Goal: Task Accomplishment & Management: Use online tool/utility

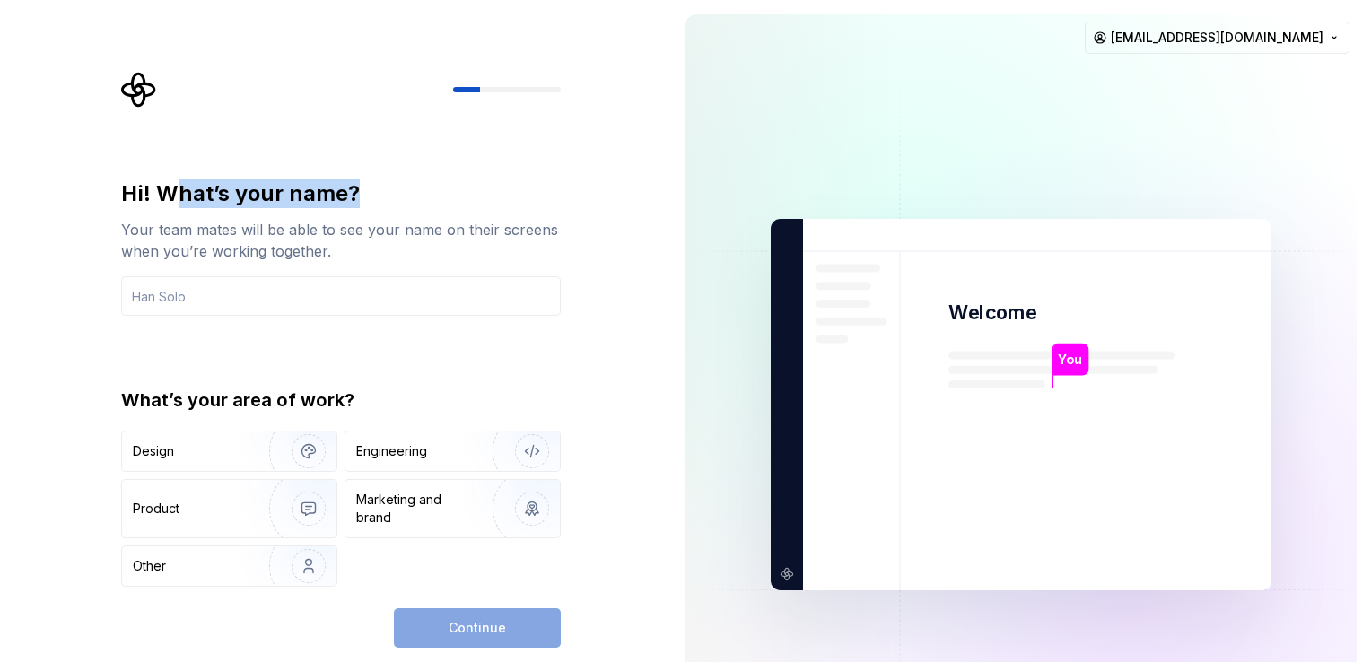
drag, startPoint x: 180, startPoint y: 188, endPoint x: 388, endPoint y: 186, distance: 208.2
click at [388, 186] on div "Hi! What’s your name?" at bounding box center [341, 194] width 440 height 29
drag, startPoint x: 388, startPoint y: 186, endPoint x: 218, endPoint y: 289, distance: 198.6
click at [218, 289] on input "text" at bounding box center [341, 295] width 440 height 39
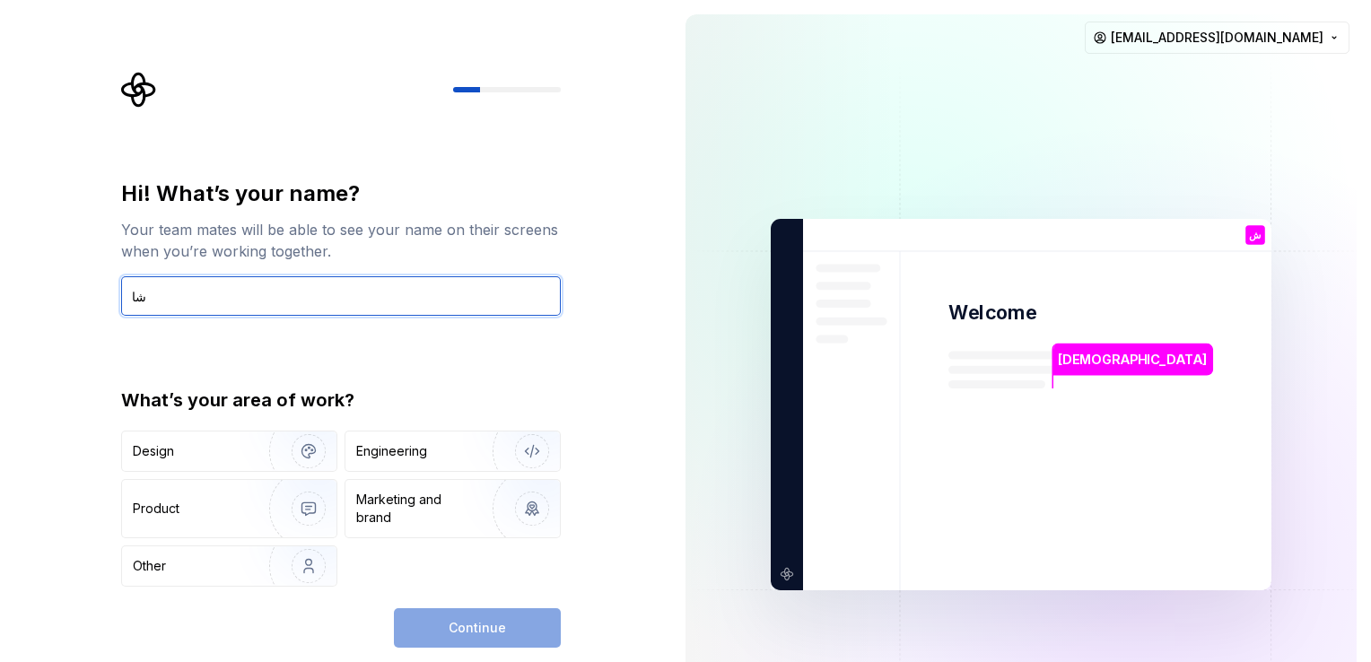
type input "ش"
type input "h"
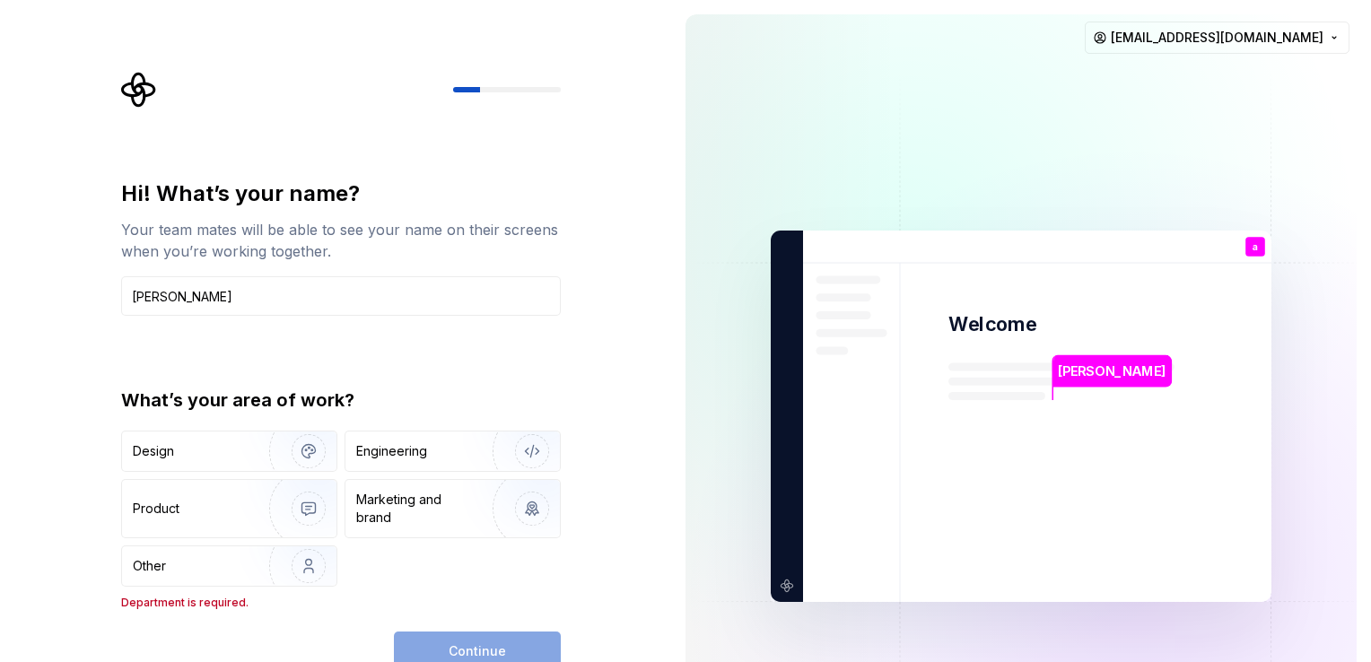
click at [434, 649] on div "Continue" at bounding box center [477, 651] width 167 height 39
click at [183, 300] on input "[PERSON_NAME]" at bounding box center [341, 295] width 440 height 39
drag, startPoint x: 136, startPoint y: 300, endPoint x: 121, endPoint y: 303, distance: 14.8
click at [121, 303] on input "[PERSON_NAME]" at bounding box center [341, 295] width 440 height 39
click at [154, 610] on div "Hi! What’s your name? Your team mates will be able to see your name on their sc…" at bounding box center [341, 426] width 440 height 492
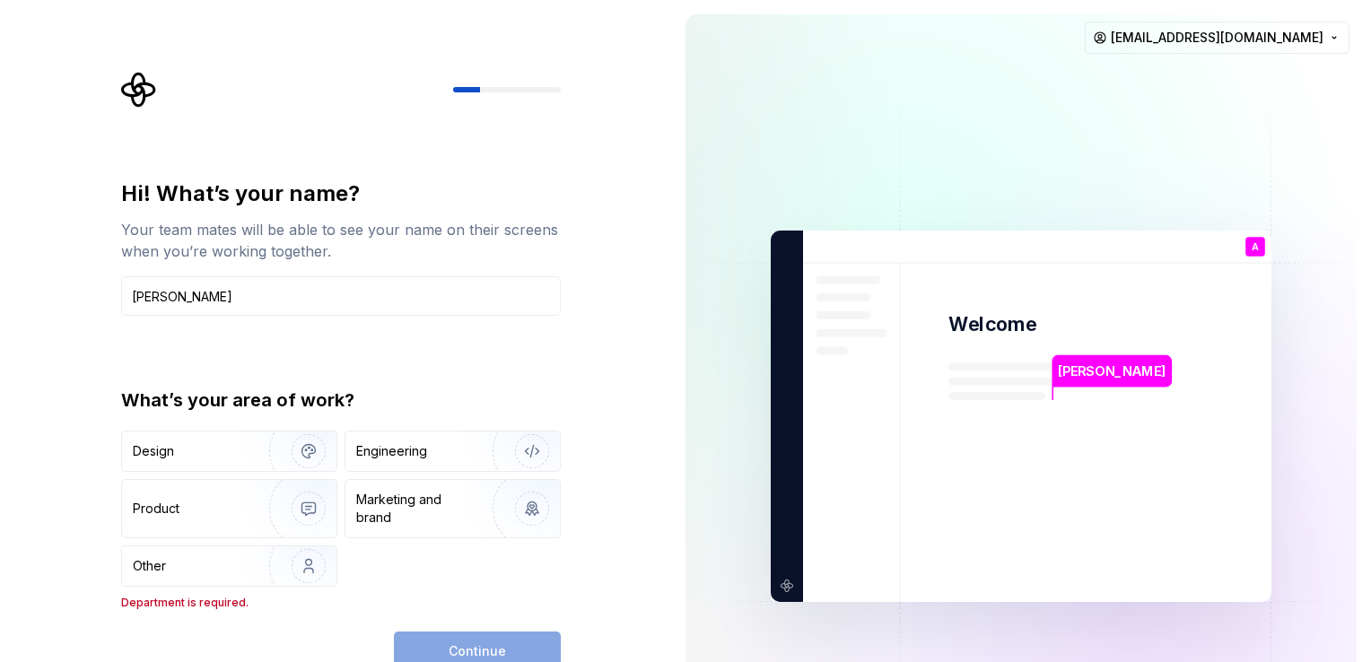
click at [157, 604] on p "Department is required." at bounding box center [341, 603] width 440 height 14
drag, startPoint x: 193, startPoint y: 597, endPoint x: 230, endPoint y: 597, distance: 36.8
click at [230, 597] on p "Department is required." at bounding box center [341, 603] width 440 height 14
drag, startPoint x: 230, startPoint y: 597, endPoint x: 244, endPoint y: 597, distance: 14.4
click at [244, 597] on p "Department is required." at bounding box center [341, 603] width 440 height 14
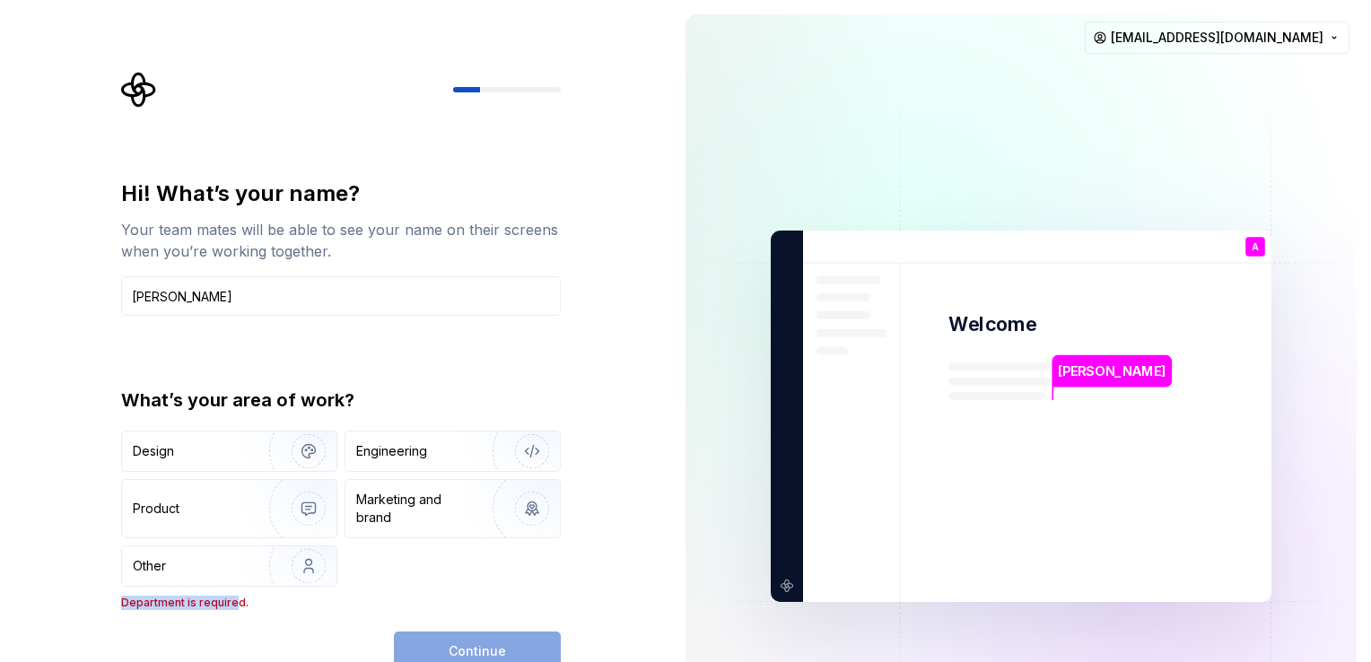
drag, startPoint x: 115, startPoint y: 596, endPoint x: 240, endPoint y: 603, distance: 125.0
click at [240, 603] on div "Hi! What’s your name? Your team mates will be able to see your name on their sc…" at bounding box center [346, 372] width 472 height 600
click at [241, 603] on p "Department is required." at bounding box center [341, 603] width 440 height 14
click at [460, 613] on div "Hi! What’s your name? Your team mates will be able to see your name on their sc…" at bounding box center [341, 426] width 440 height 492
click at [456, 635] on div "Continue" at bounding box center [477, 651] width 167 height 39
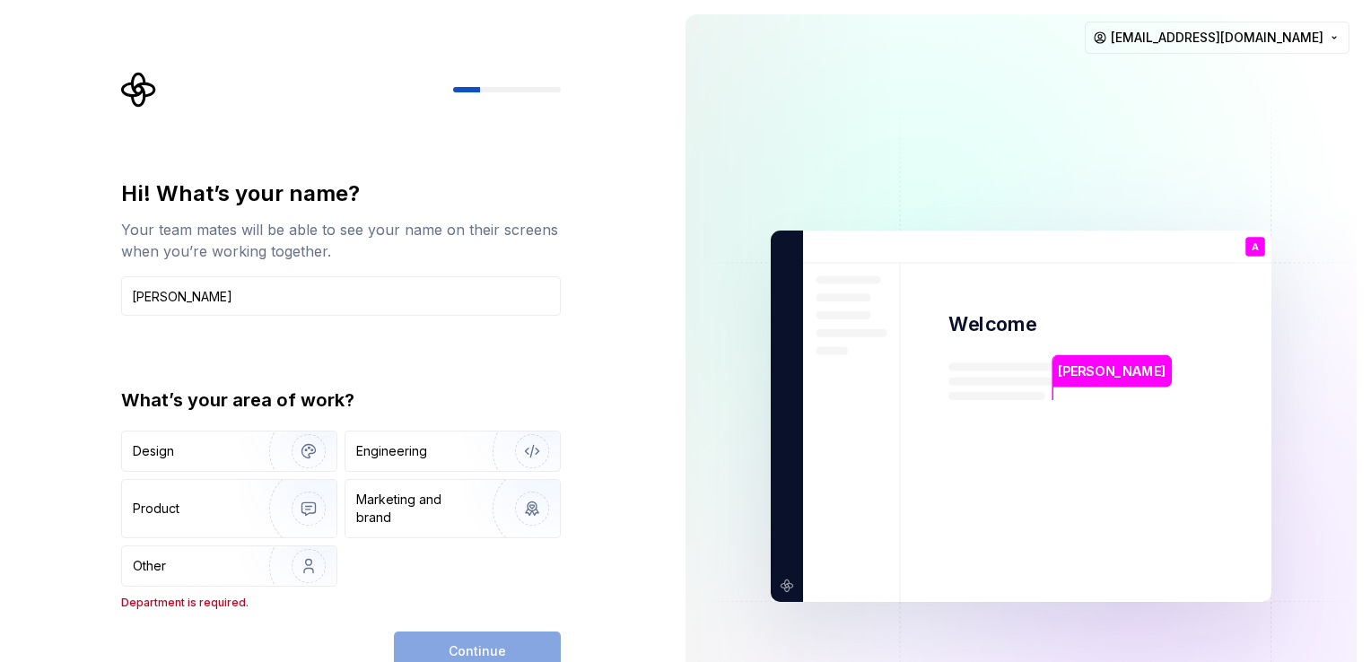
drag, startPoint x: 158, startPoint y: 298, endPoint x: 114, endPoint y: 303, distance: 44.3
click at [129, 302] on input "[PERSON_NAME]" at bounding box center [341, 295] width 440 height 39
type input "[PERSON_NAME]"
click at [252, 453] on img "button" at bounding box center [297, 451] width 115 height 120
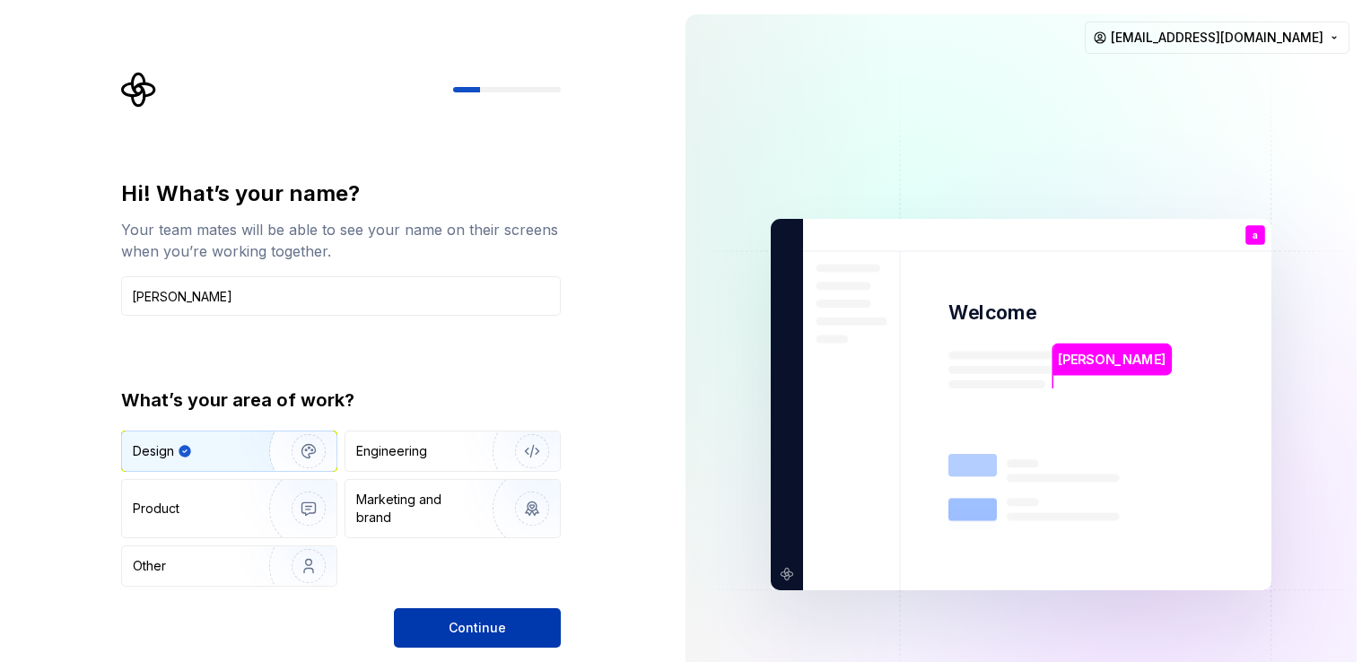
click at [421, 614] on button "Continue" at bounding box center [477, 628] width 167 height 39
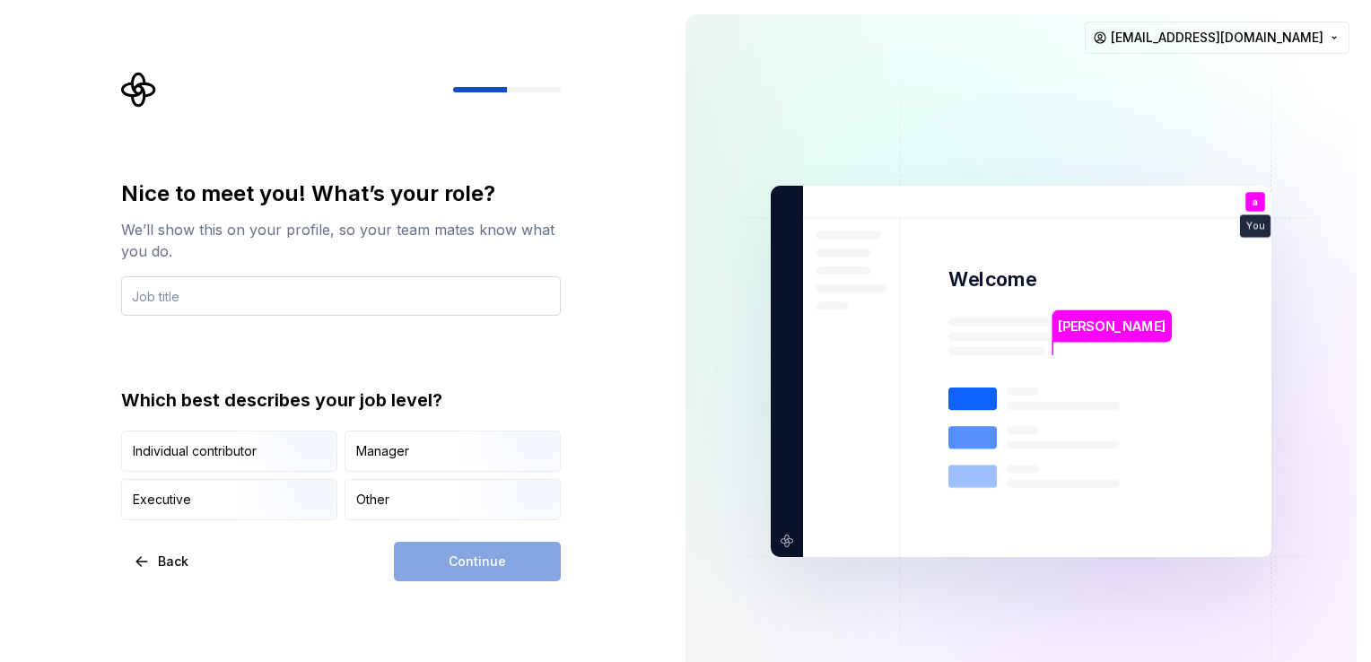
click at [158, 301] on input "text" at bounding box center [341, 295] width 440 height 39
type input "student"
click at [460, 569] on div "Continue" at bounding box center [477, 561] width 167 height 39
click at [221, 457] on div "Individual contributor" at bounding box center [195, 451] width 124 height 18
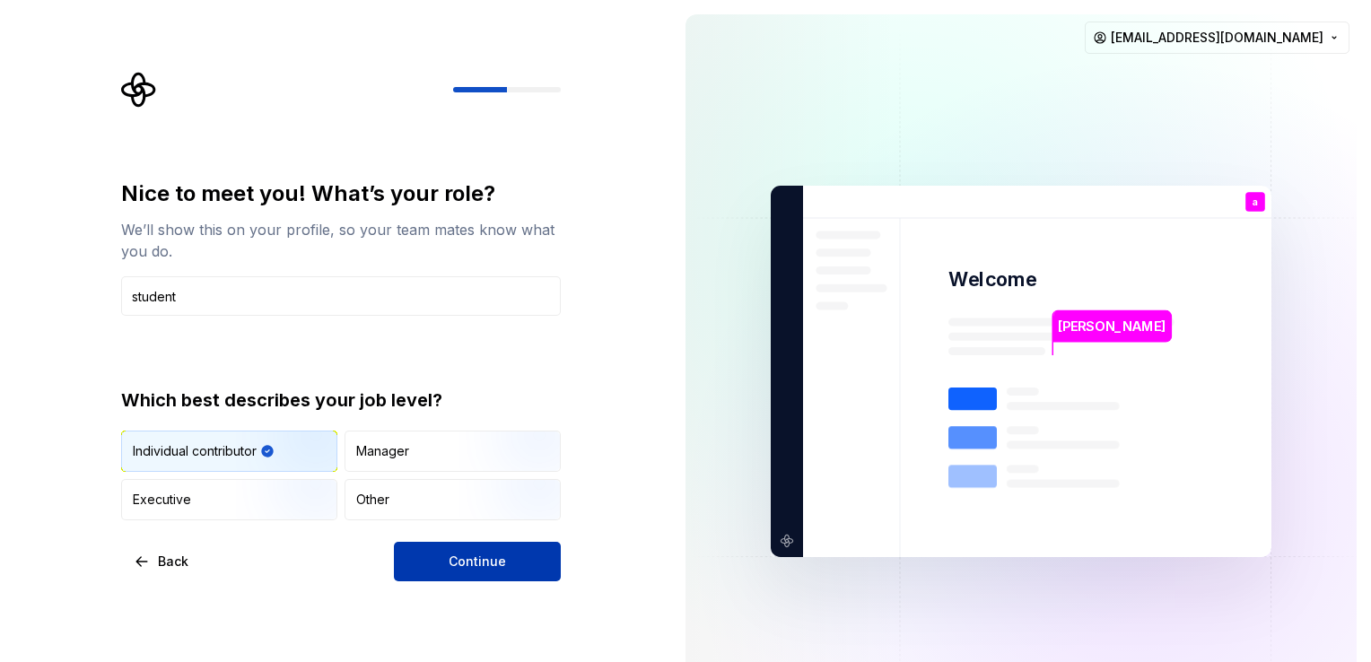
click at [431, 553] on button "Continue" at bounding box center [477, 561] width 167 height 39
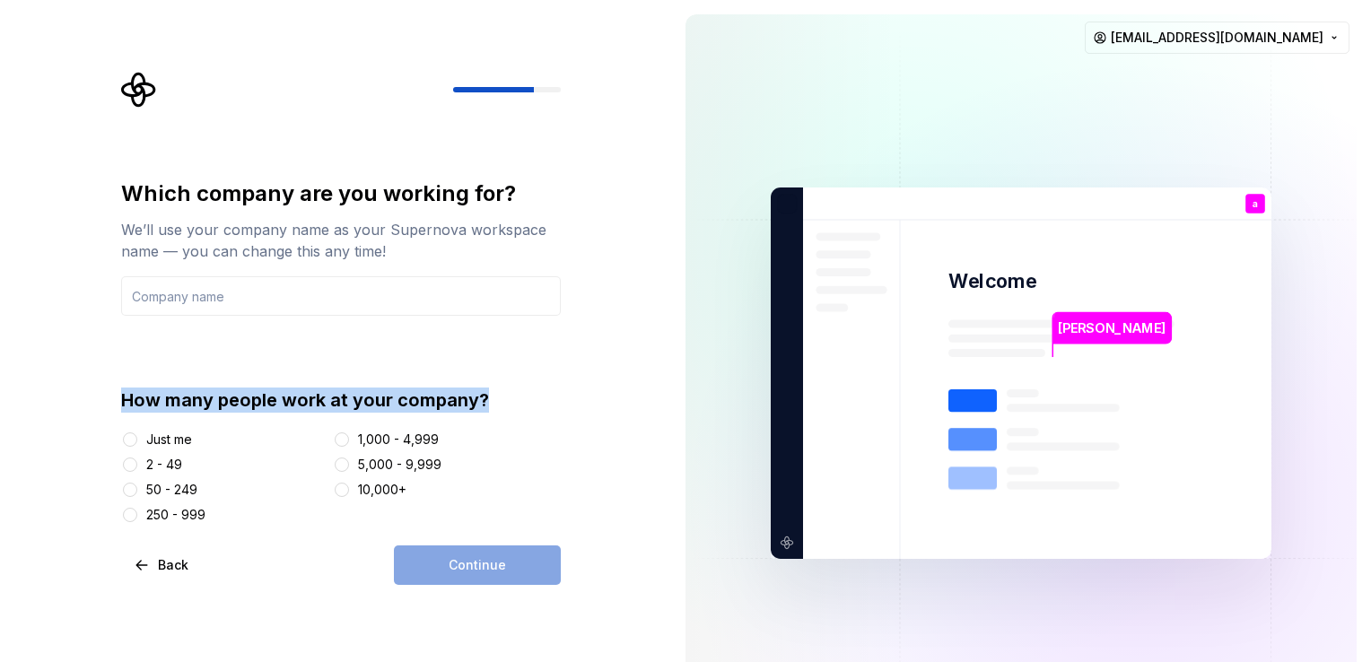
drag, startPoint x: 124, startPoint y: 399, endPoint x: 498, endPoint y: 397, distance: 374.3
click at [498, 397] on div "How many people work at your company?" at bounding box center [341, 400] width 440 height 25
click at [135, 443] on button "Just me" at bounding box center [130, 440] width 14 height 14
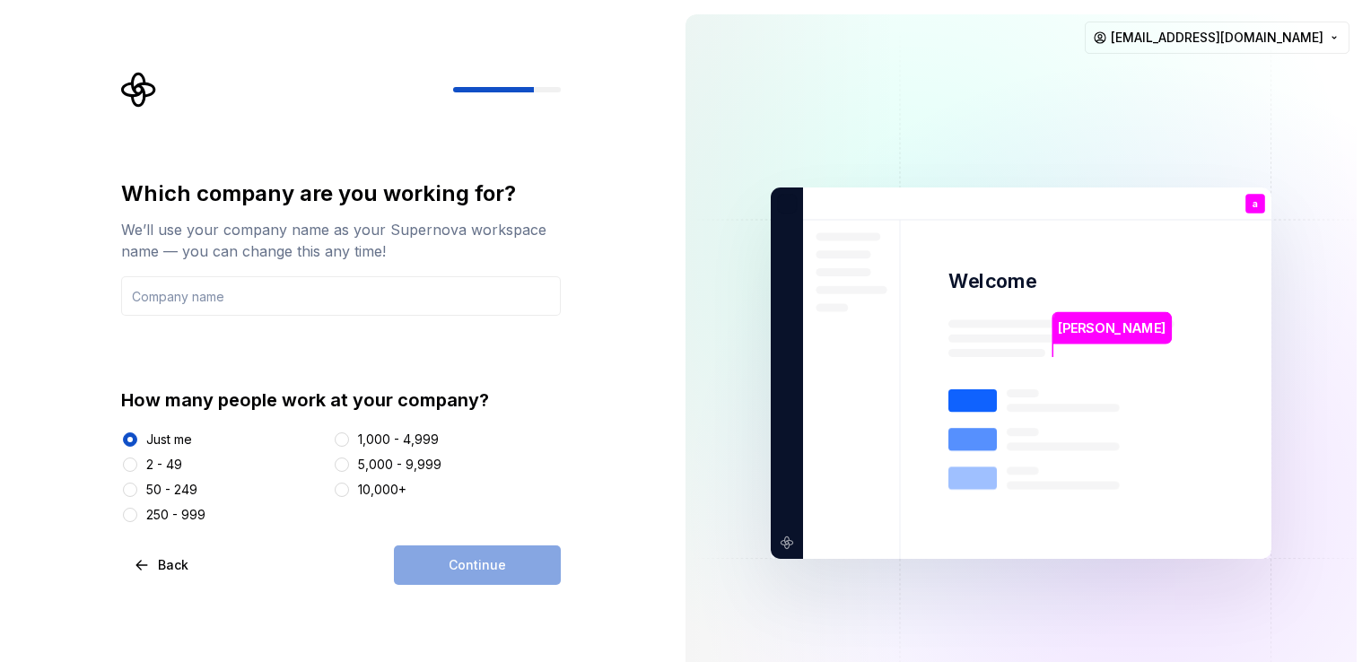
click at [460, 565] on div "Continue" at bounding box center [477, 565] width 167 height 39
click at [133, 469] on button "2 - 49" at bounding box center [130, 465] width 14 height 14
click at [136, 440] on div at bounding box center [130, 440] width 18 height 18
click at [127, 438] on button "Just me" at bounding box center [130, 440] width 14 height 14
click at [158, 293] on input "text" at bounding box center [341, 295] width 440 height 39
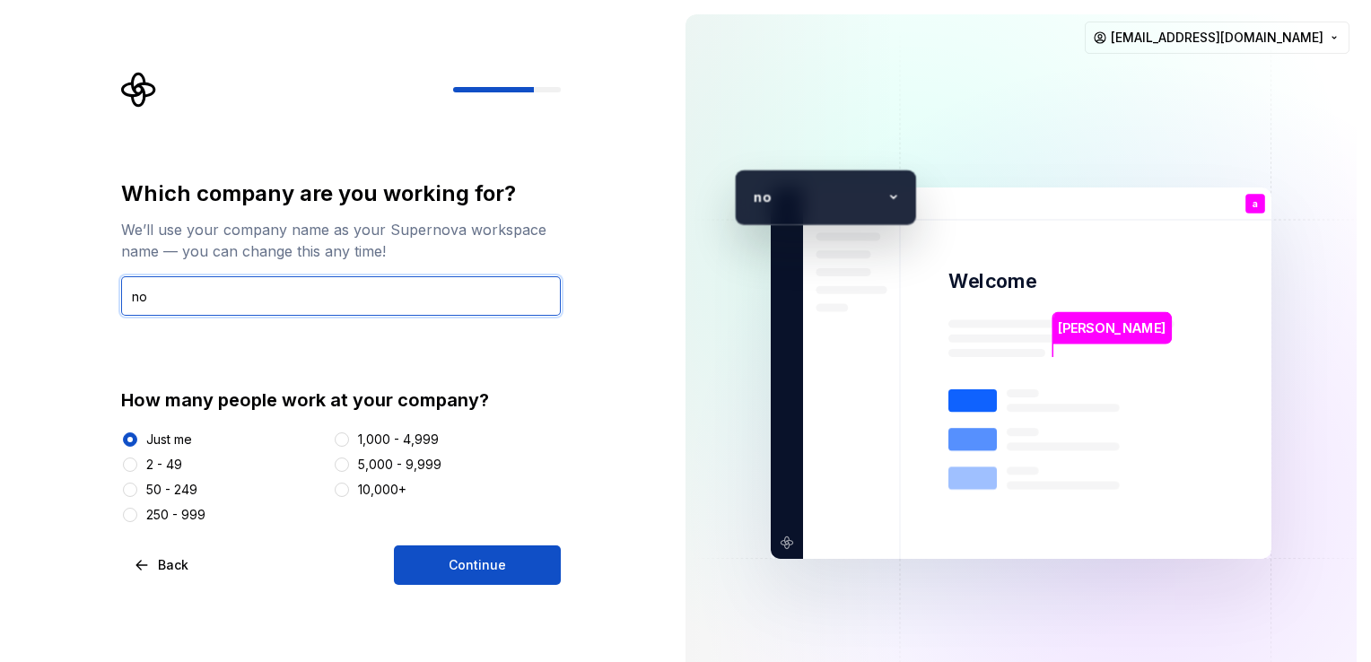
type input "n"
type input "dont have"
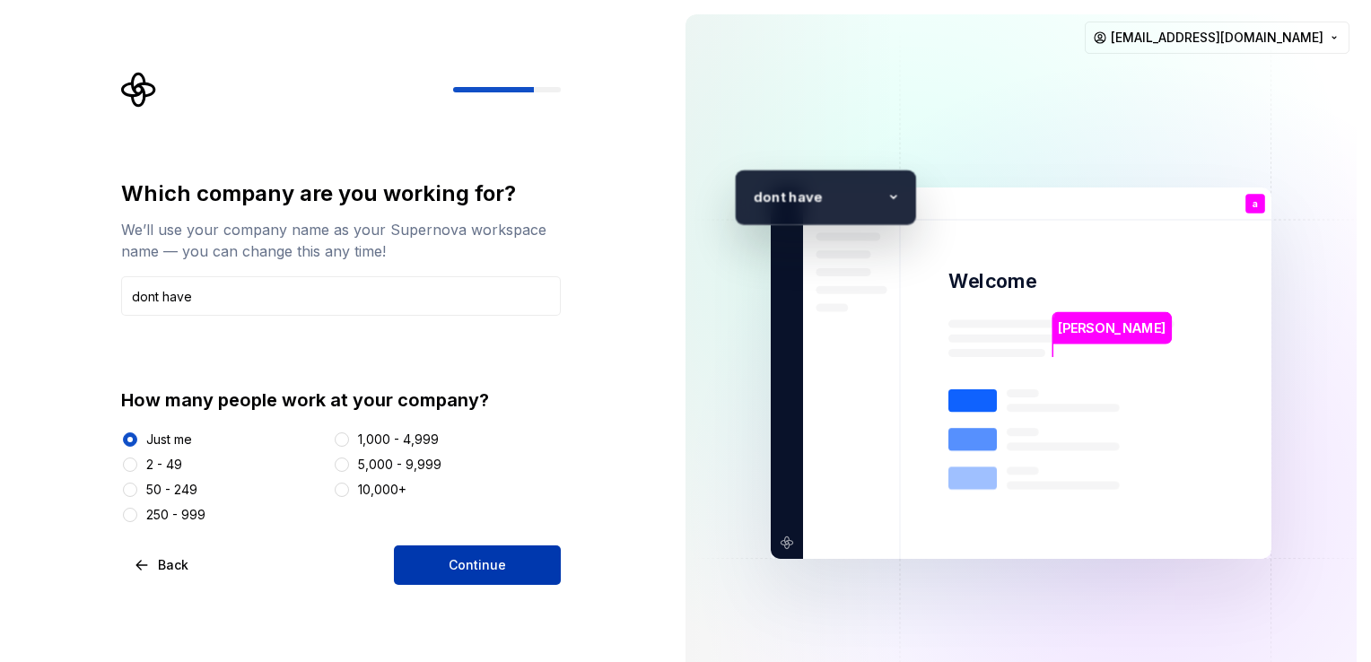
click at [416, 571] on button "Continue" at bounding box center [477, 565] width 167 height 39
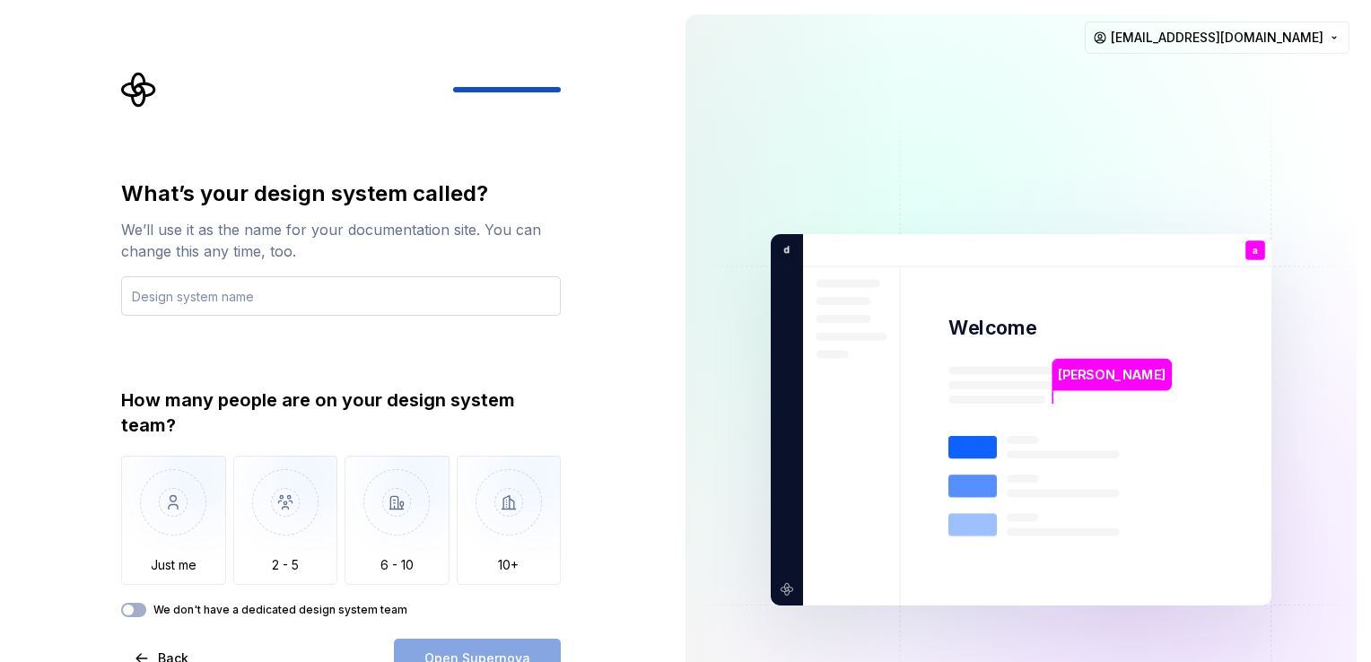
click at [177, 293] on input "text" at bounding box center [341, 295] width 440 height 39
paste input "Book Grocer UI Kit"
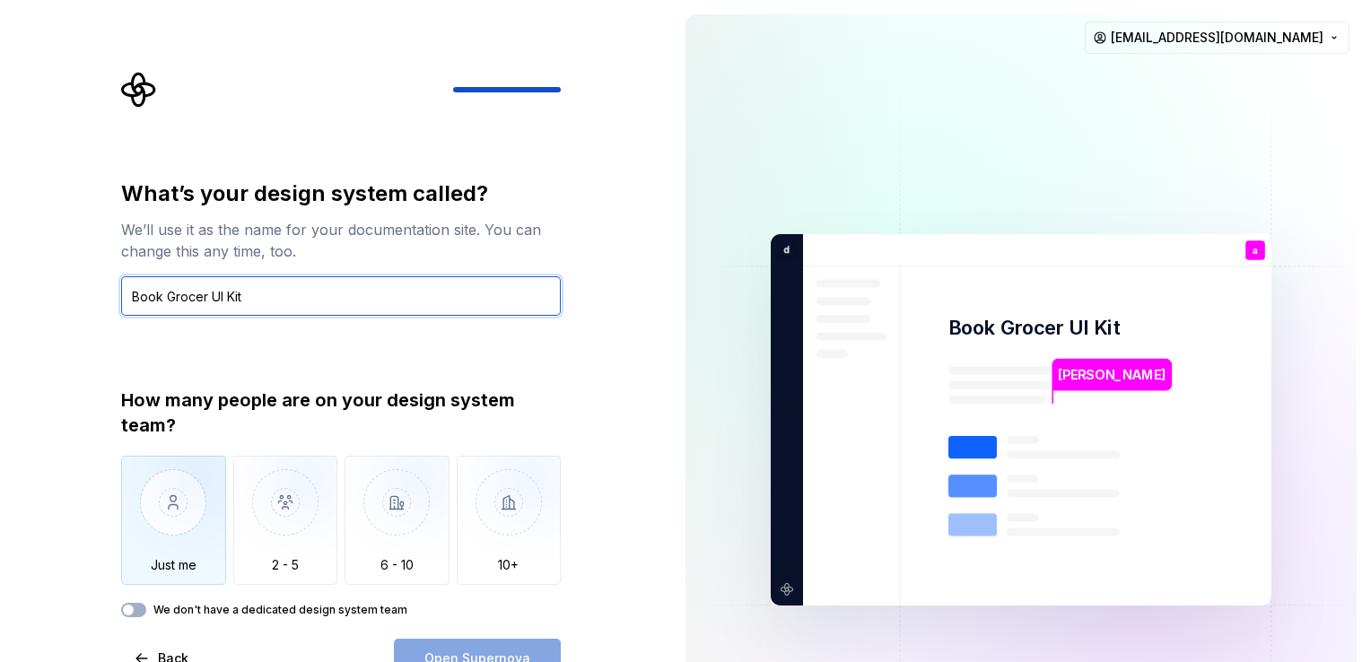
type input "Book Grocer UI Kit"
click at [215, 530] on img "button" at bounding box center [173, 516] width 105 height 120
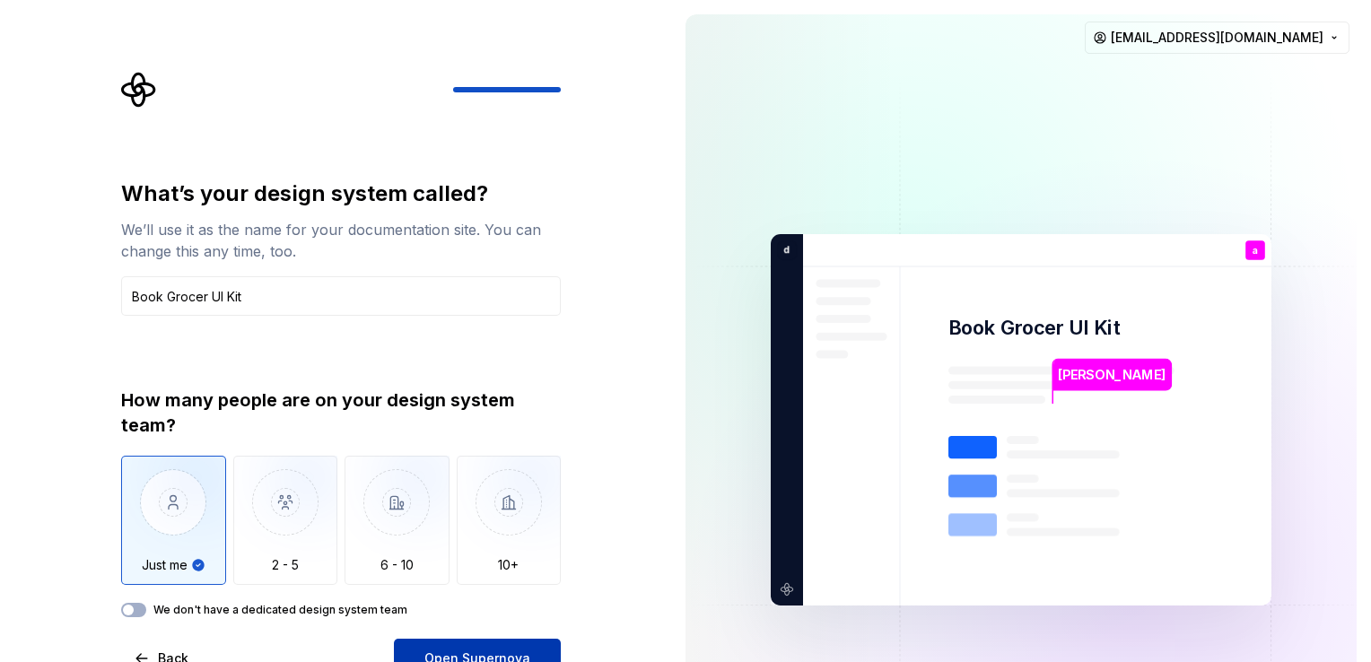
click at [477, 652] on span "Open Supernova" at bounding box center [478, 659] width 106 height 18
click at [1103, 138] on img at bounding box center [1021, 420] width 727 height 848
click at [150, 609] on div "We don't have a dedicated design system team" at bounding box center [341, 610] width 440 height 14
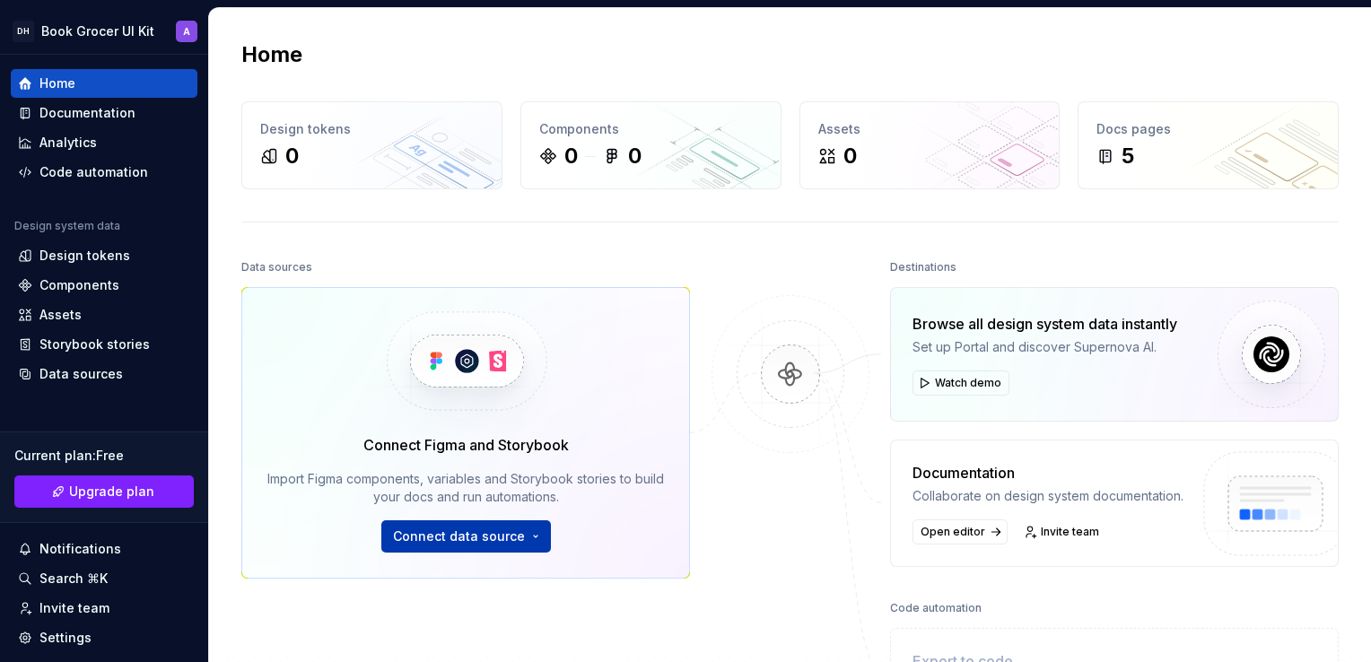
click at [517, 533] on span "Connect data source" at bounding box center [459, 537] width 132 height 18
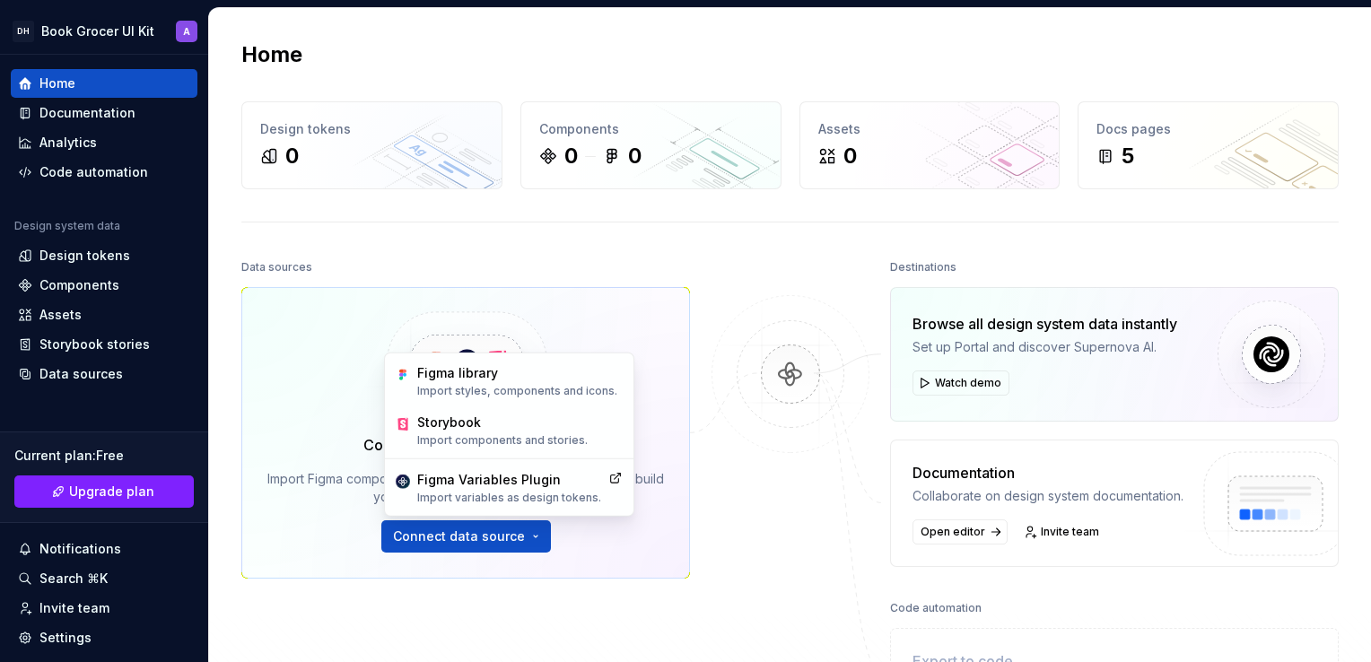
click at [329, 601] on div "Data sources Connect Figma and Storybook Import Figma components, variables and…" at bounding box center [465, 454] width 449 height 398
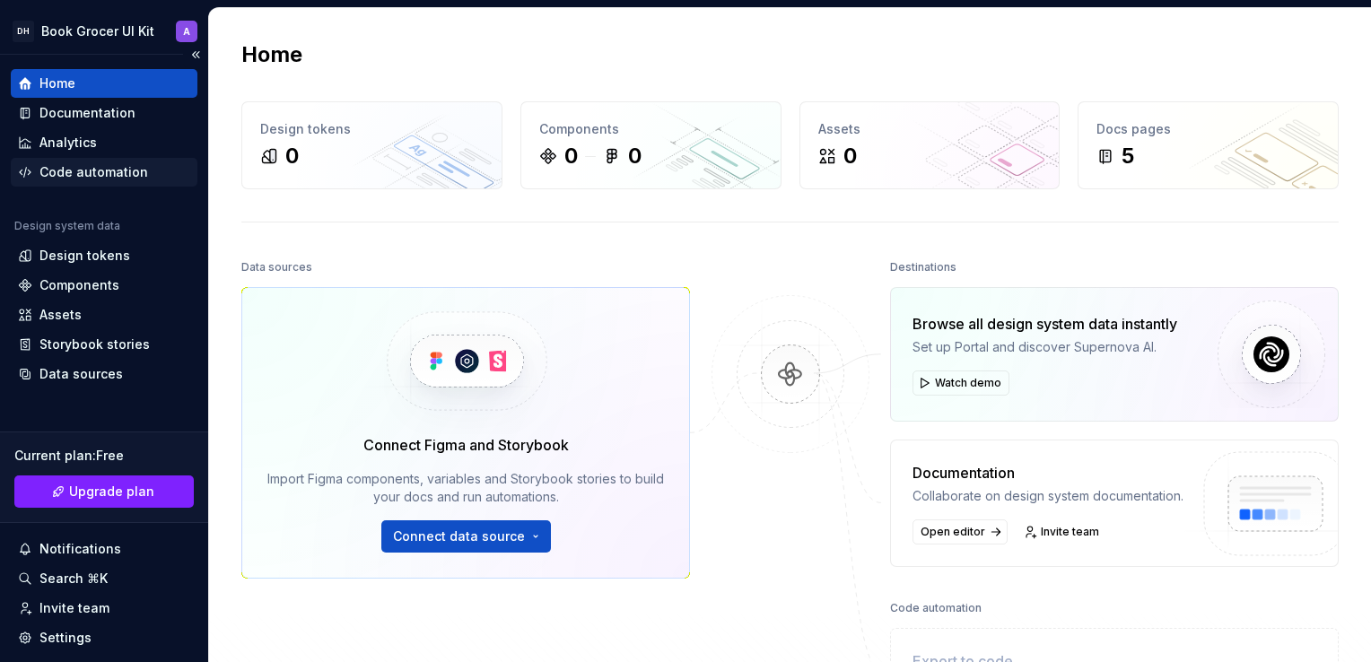
click at [111, 173] on div "Code automation" at bounding box center [93, 172] width 109 height 18
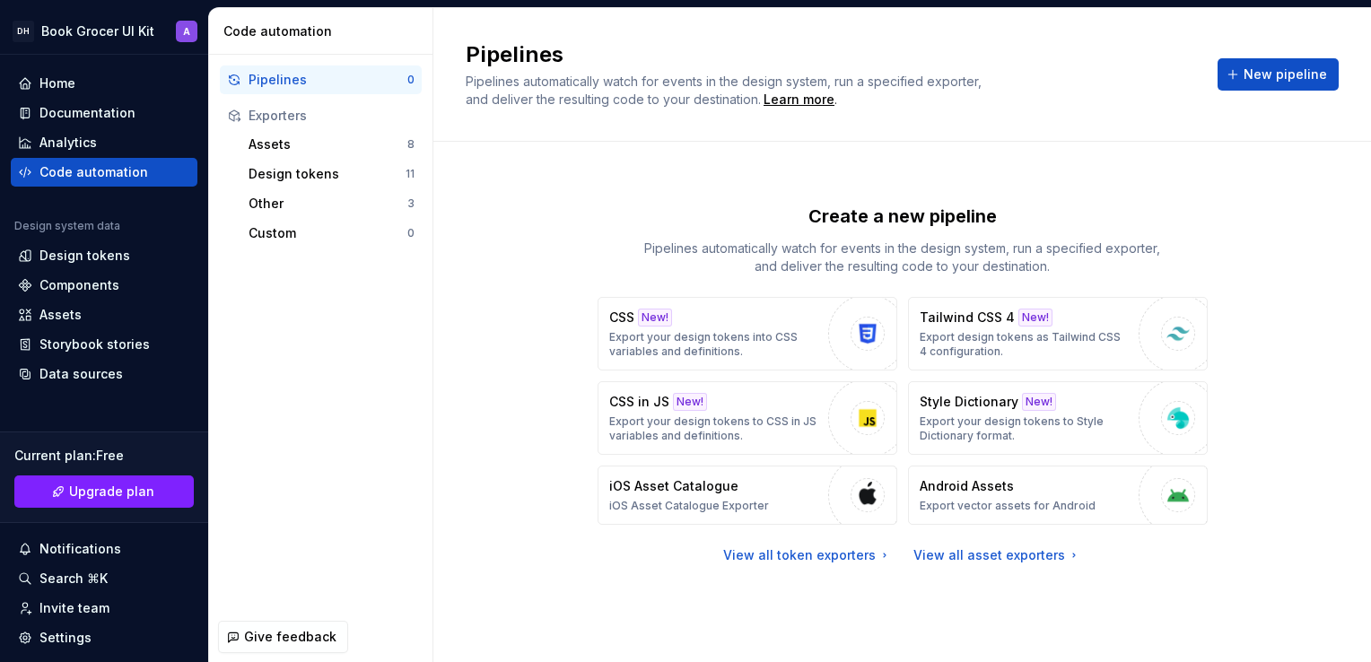
click at [1016, 565] on div "Create a new pipeline Pipelines automatically watch for events in the design sy…" at bounding box center [902, 384] width 873 height 420
click at [1016, 558] on div "View all asset exporters" at bounding box center [998, 556] width 168 height 18
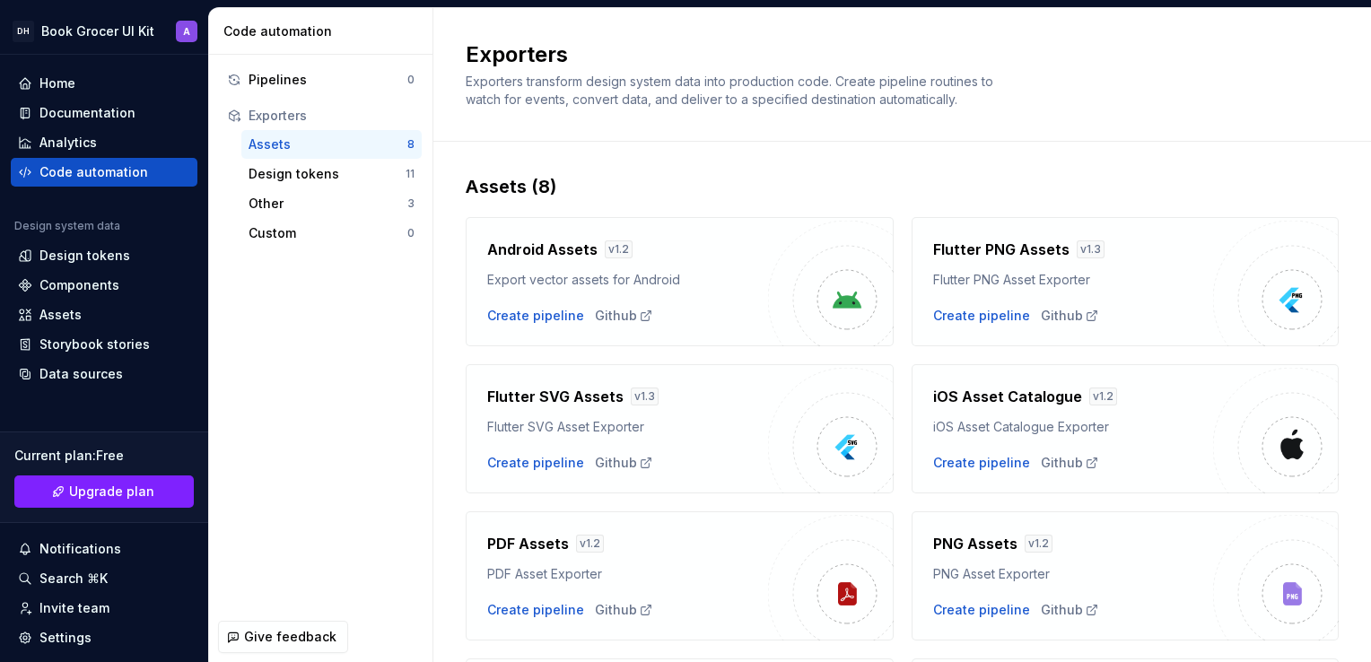
click at [1219, 293] on img at bounding box center [1276, 284] width 126 height 126
click at [954, 320] on div "Create pipeline" at bounding box center [981, 316] width 97 height 18
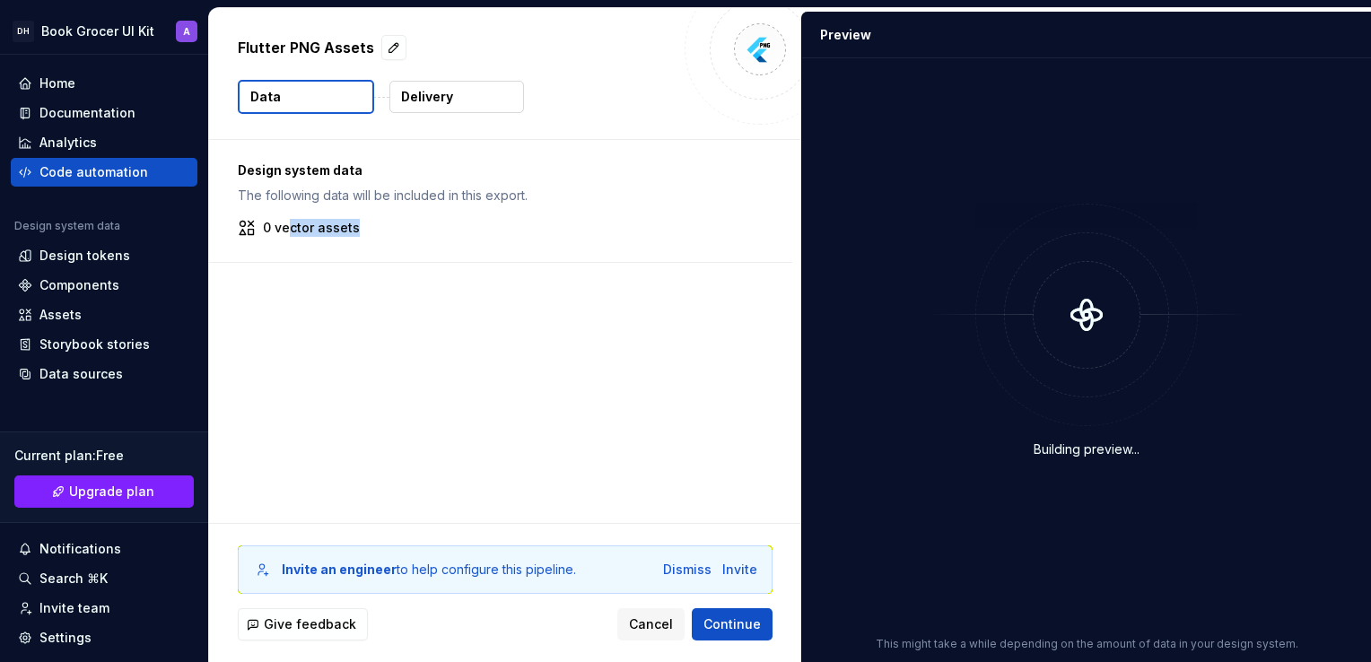
drag, startPoint x: 292, startPoint y: 232, endPoint x: 372, endPoint y: 224, distance: 81.1
click at [372, 224] on div "0 vector assets" at bounding box center [501, 228] width 526 height 18
drag, startPoint x: 372, startPoint y: 224, endPoint x: 487, endPoint y: 293, distance: 133.6
click at [485, 289] on div "Design system data The following data will be included in this export. 0 vector…" at bounding box center [505, 331] width 592 height 383
click at [436, 94] on p "Delivery" at bounding box center [427, 97] width 52 height 18
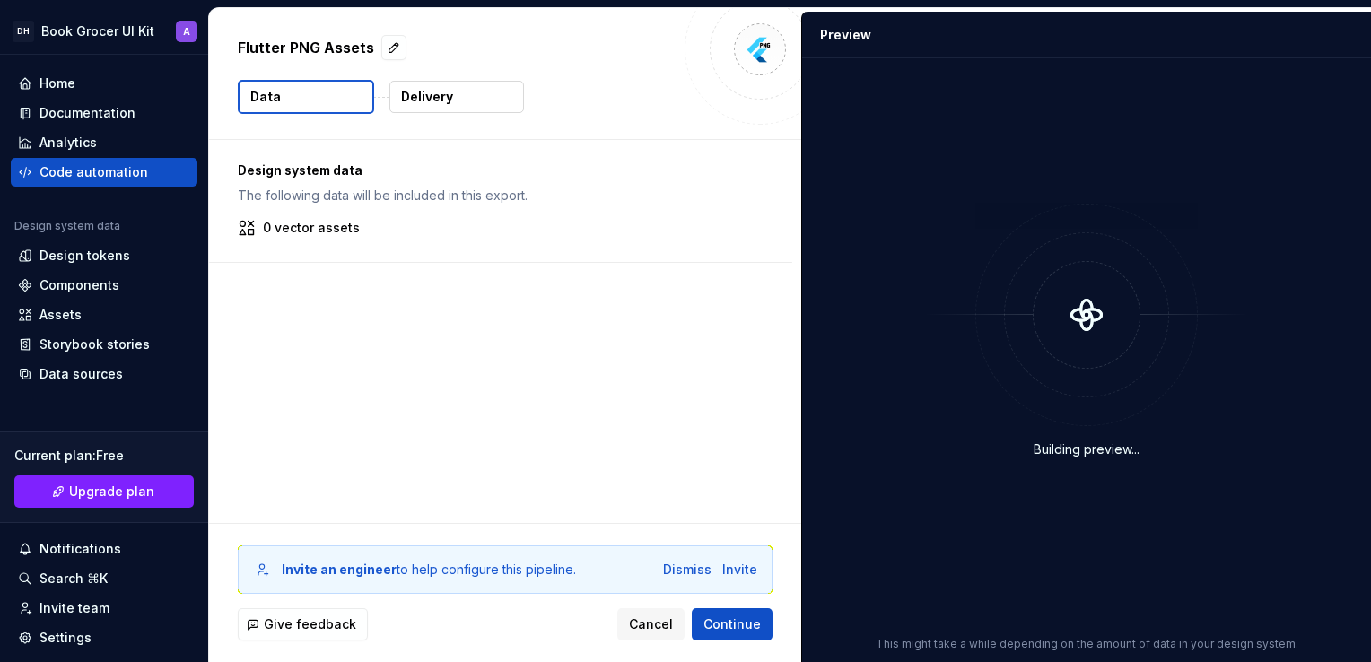
click at [323, 101] on button "Data" at bounding box center [306, 97] width 136 height 34
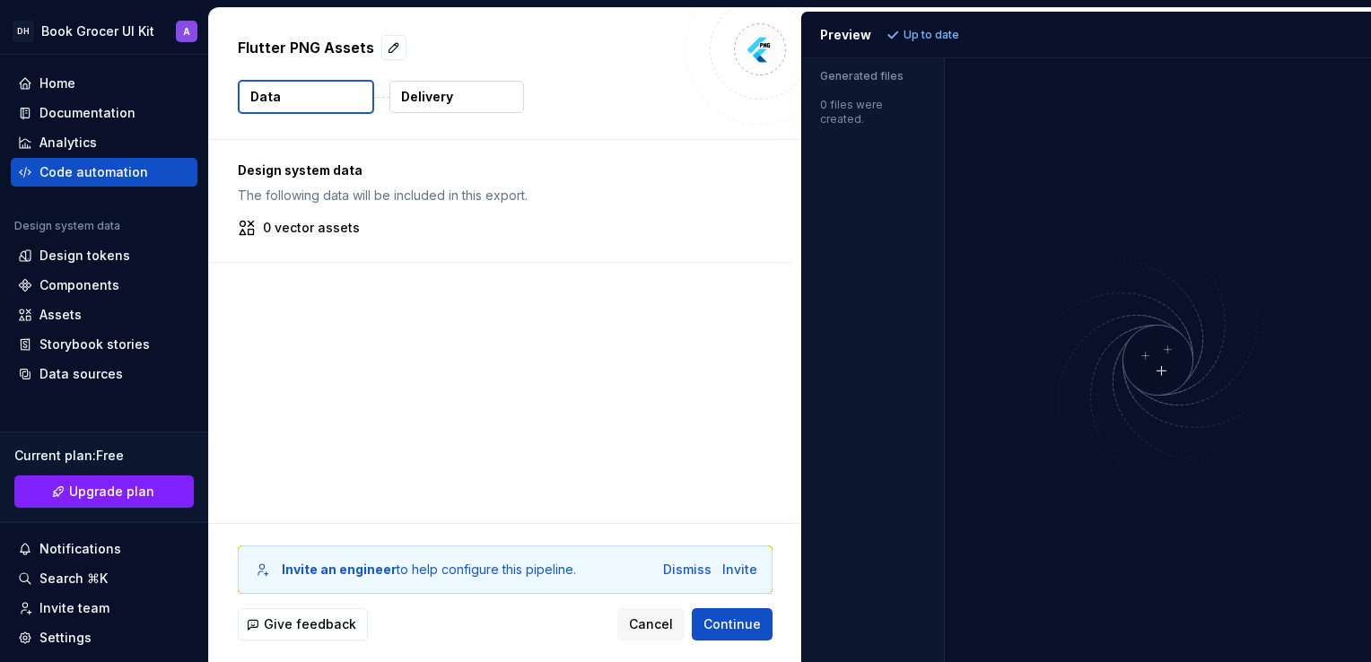
click at [874, 104] on div "0 files were created." at bounding box center [873, 106] width 142 height 39
click at [858, 63] on div "Generated files" at bounding box center [873, 72] width 142 height 29
click at [858, 73] on p "Generated files" at bounding box center [873, 76] width 106 height 14
click at [905, 34] on p "Up to date" at bounding box center [932, 35] width 56 height 14
click at [889, 33] on icon at bounding box center [893, 35] width 14 height 14
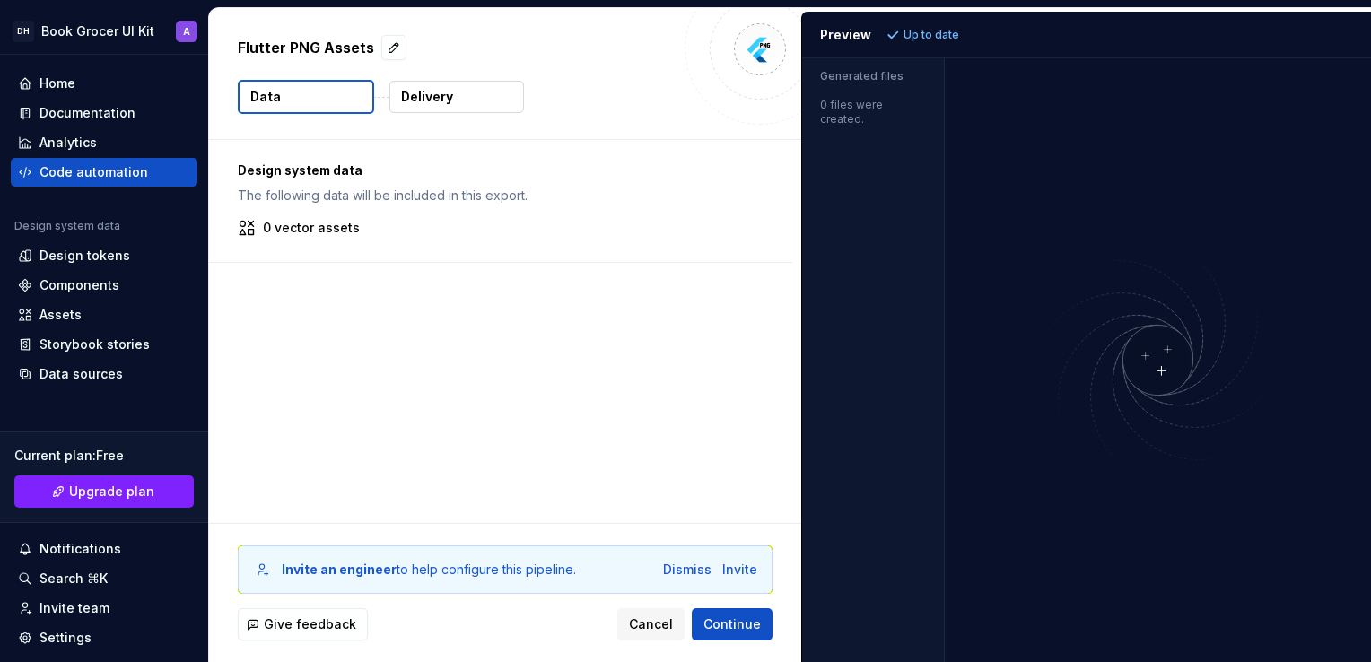
click at [1162, 374] on img at bounding box center [1158, 360] width 427 height 252
click at [1161, 368] on img at bounding box center [1158, 360] width 427 height 252
click at [695, 574] on div "Dismiss" at bounding box center [687, 570] width 48 height 18
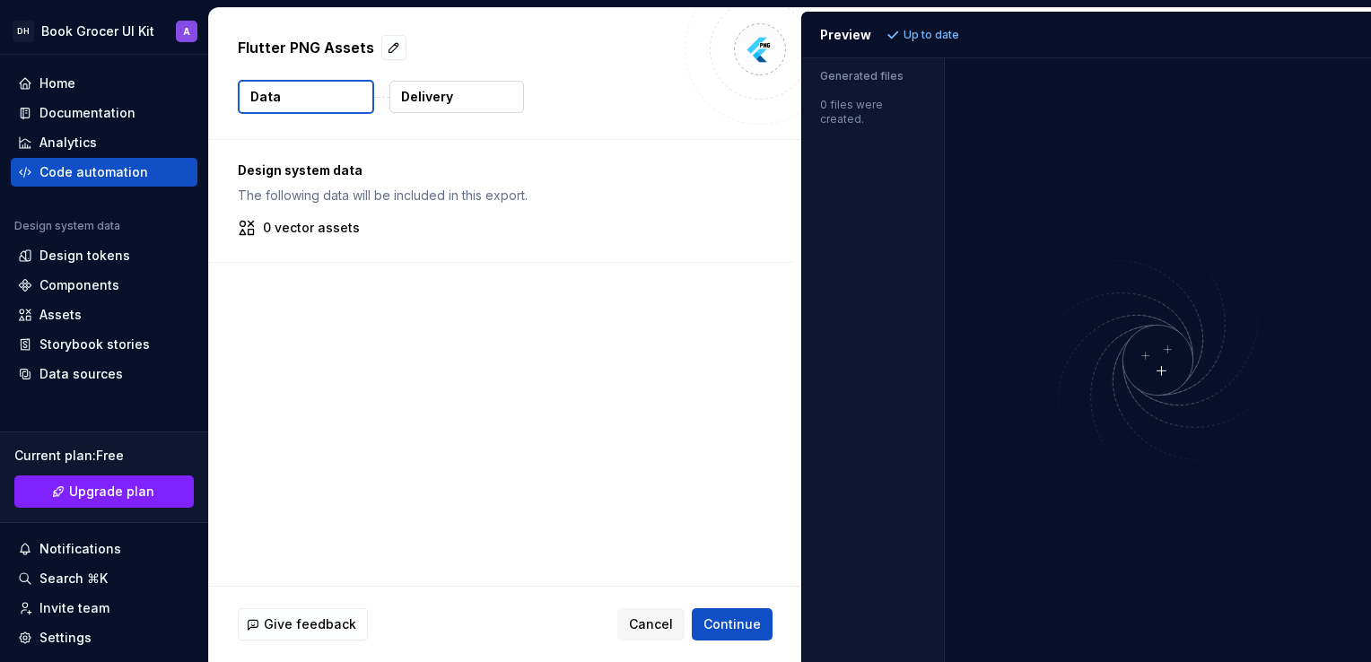
click at [442, 98] on p "Delivery" at bounding box center [427, 97] width 52 height 18
click at [434, 98] on p "Delivery" at bounding box center [427, 97] width 52 height 18
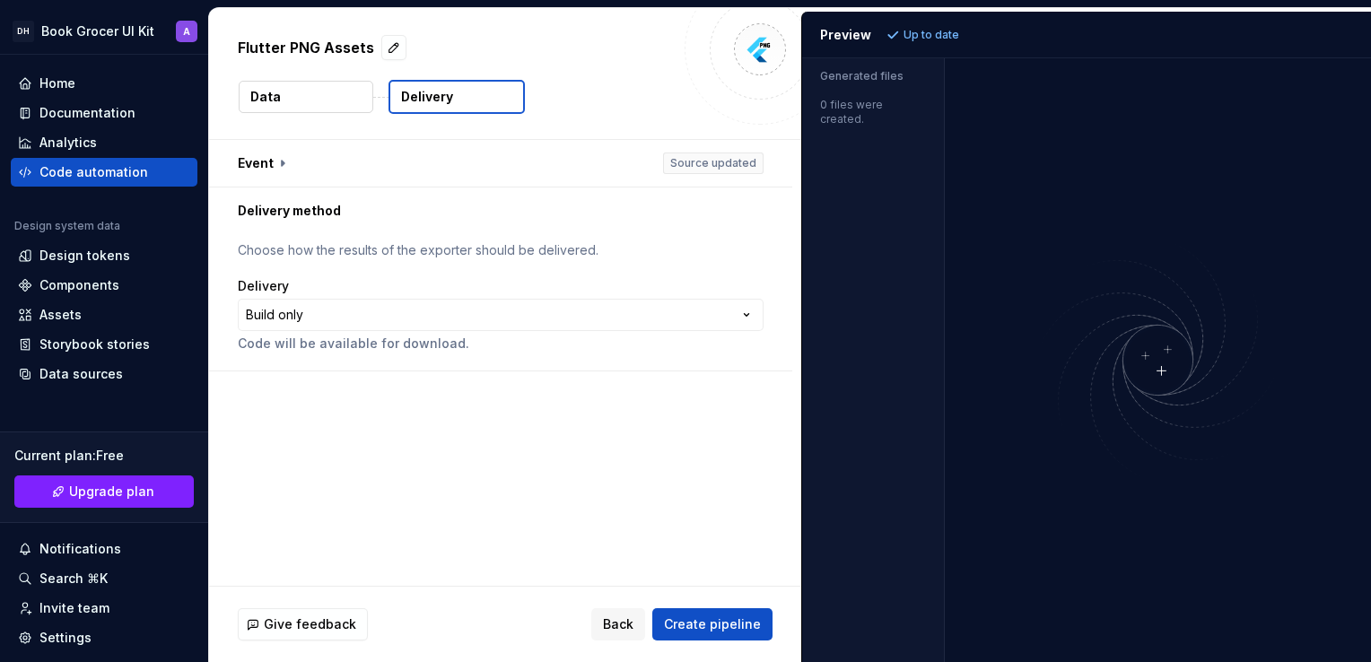
click at [314, 93] on button "Data" at bounding box center [306, 97] width 135 height 32
click at [702, 635] on button "Create pipeline" at bounding box center [712, 625] width 120 height 32
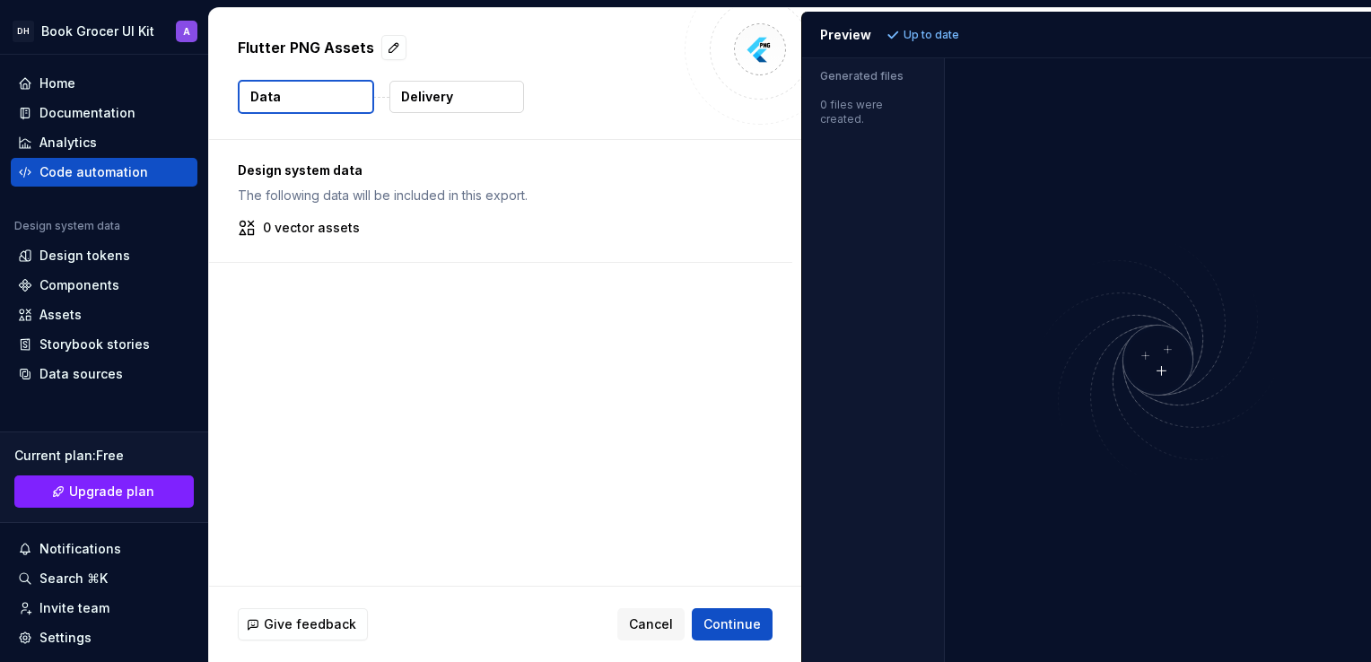
click at [688, 630] on div "Cancel Continue" at bounding box center [694, 625] width 155 height 32
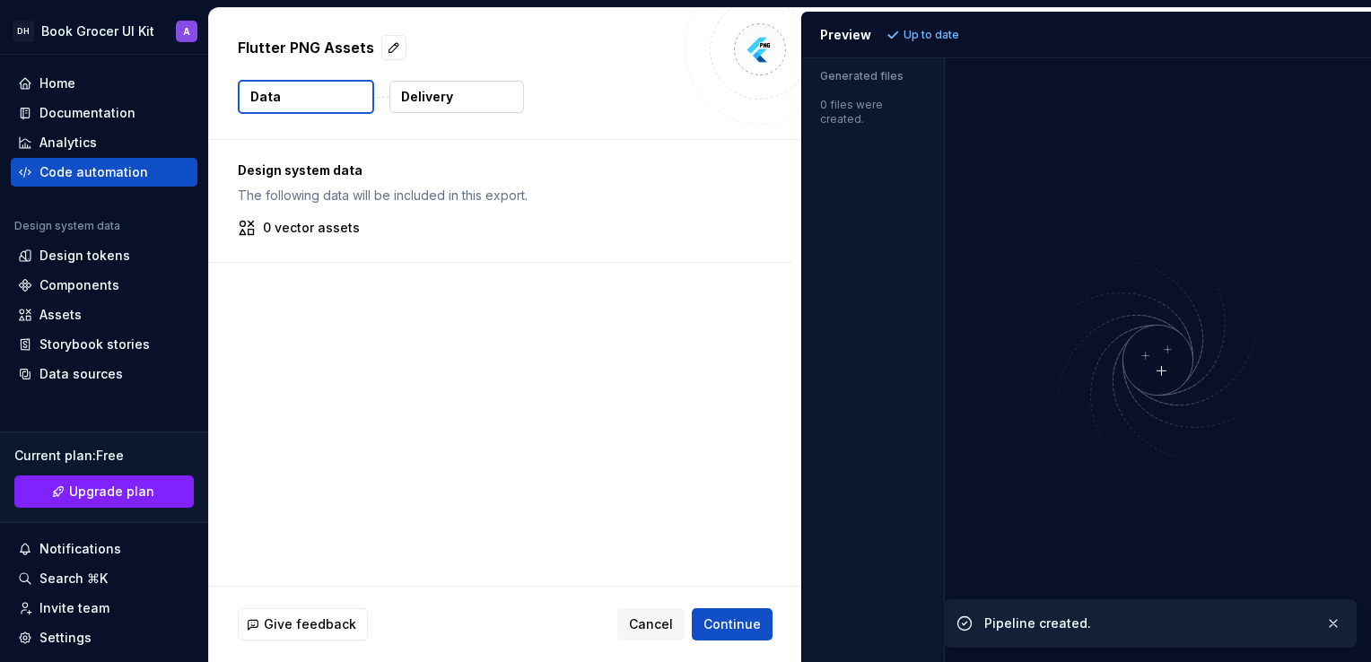
click at [328, 211] on div "Design system data The following data will be included in this export. 0 vector…" at bounding box center [500, 201] width 583 height 122
click at [393, 230] on div "0 vector assets" at bounding box center [501, 228] width 526 height 18
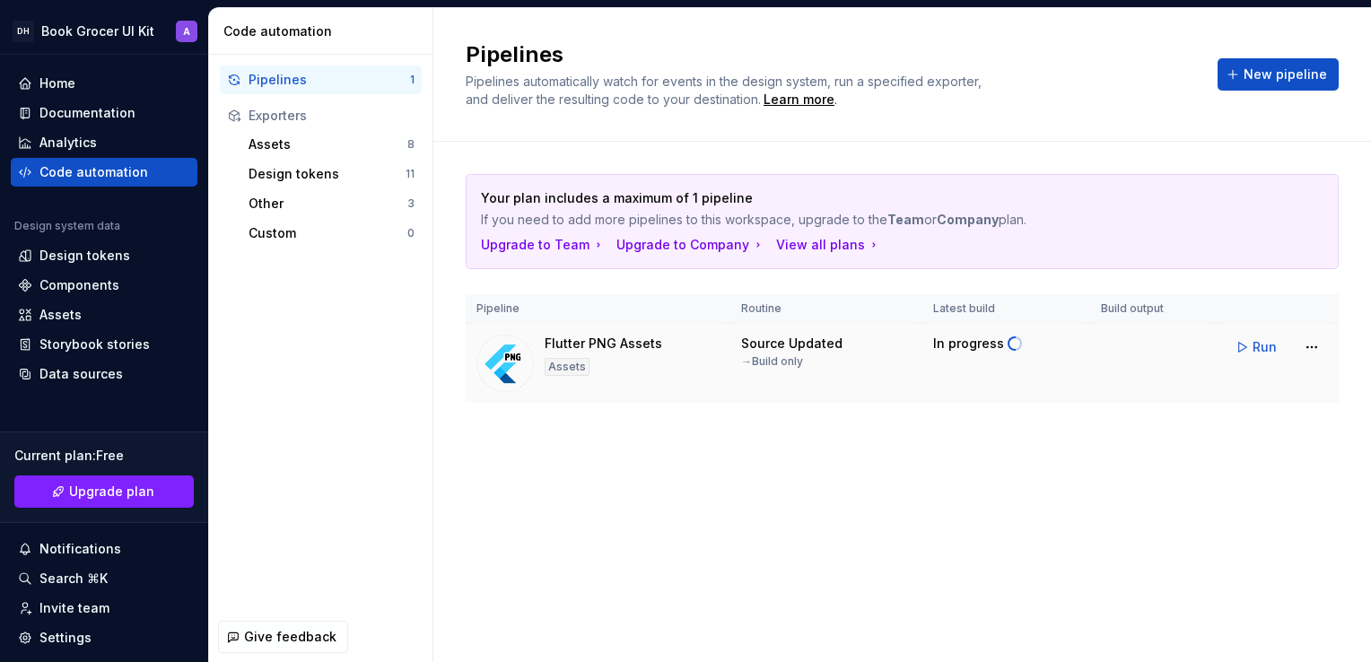
click at [804, 378] on td "Source Updated → Build only" at bounding box center [827, 364] width 192 height 80
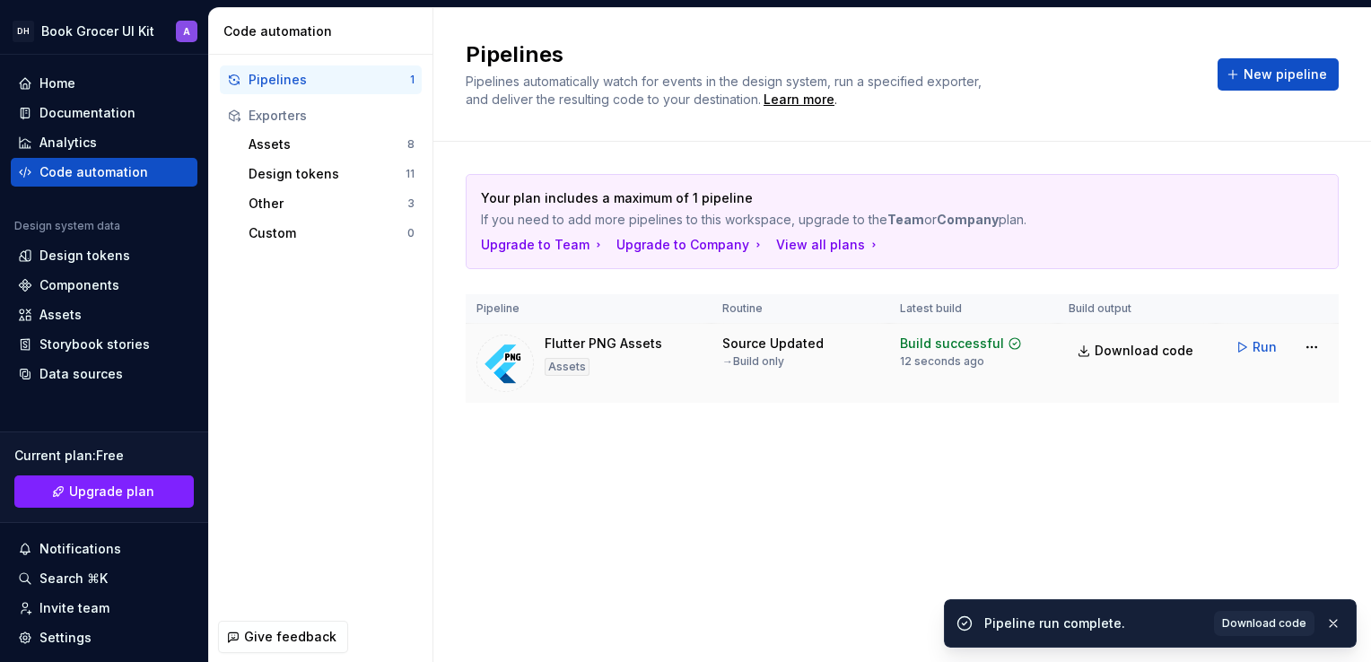
click at [1293, 350] on div "Run" at bounding box center [1277, 347] width 101 height 32
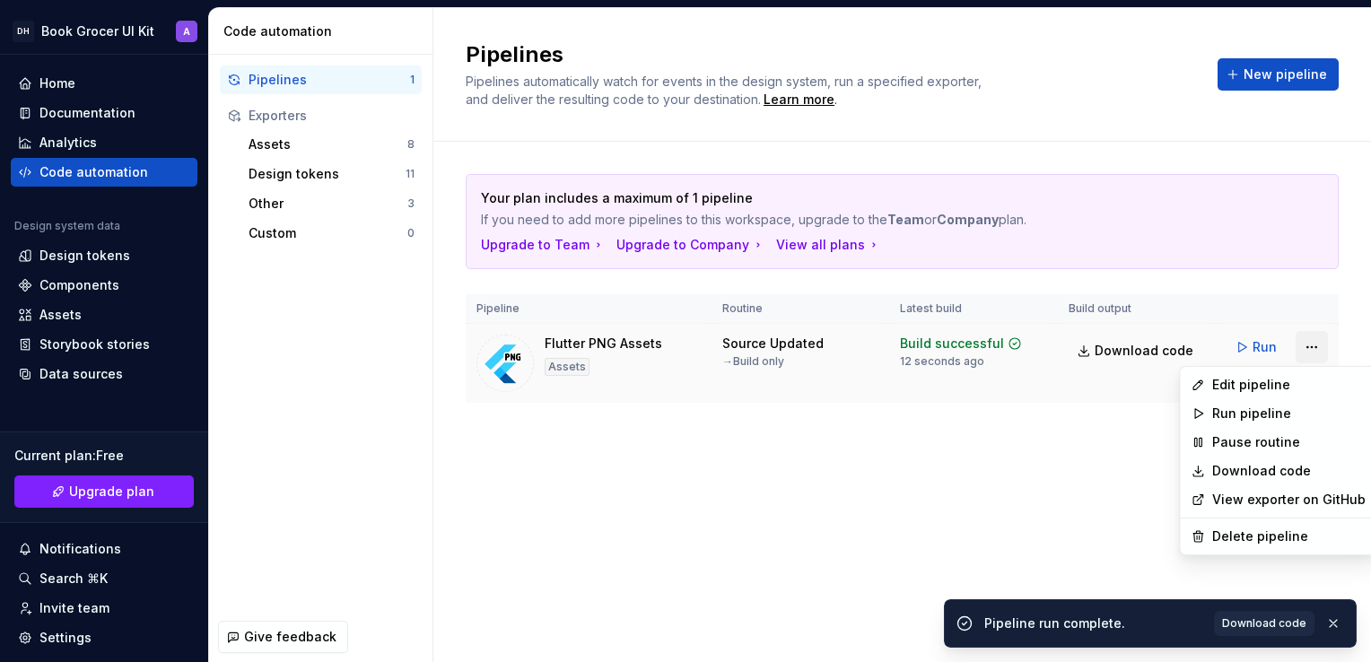
click at [1303, 346] on html "DH Book Grocer UI Kit A Home Documentation Analytics Code automation Design sys…" at bounding box center [685, 331] width 1371 height 662
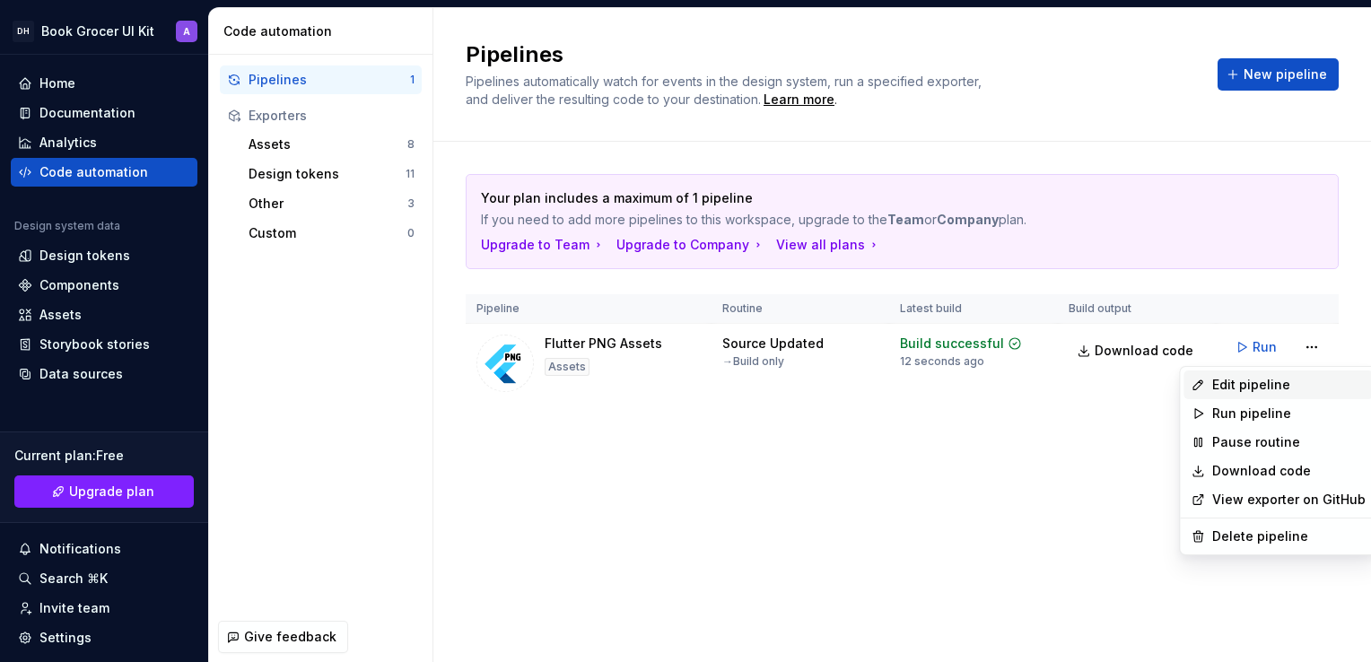
click at [1242, 387] on div "Edit pipeline" at bounding box center [1289, 385] width 153 height 18
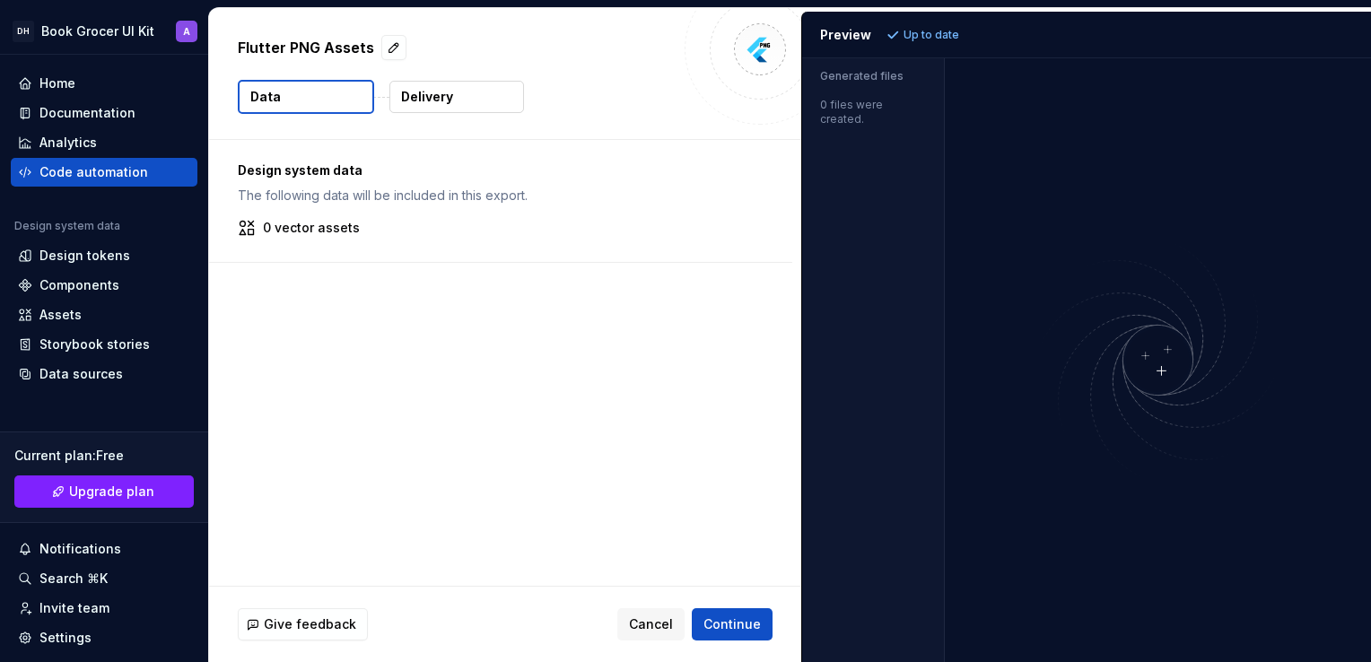
click at [318, 235] on p "0 vector assets" at bounding box center [311, 228] width 97 height 18
click at [305, 232] on p "0 vector assets" at bounding box center [311, 228] width 97 height 18
drag, startPoint x: 305, startPoint y: 232, endPoint x: 471, endPoint y: 232, distance: 166.0
click at [471, 232] on div "0 vector assets" at bounding box center [501, 228] width 526 height 18
drag, startPoint x: 471, startPoint y: 232, endPoint x: 324, endPoint y: 229, distance: 147.2
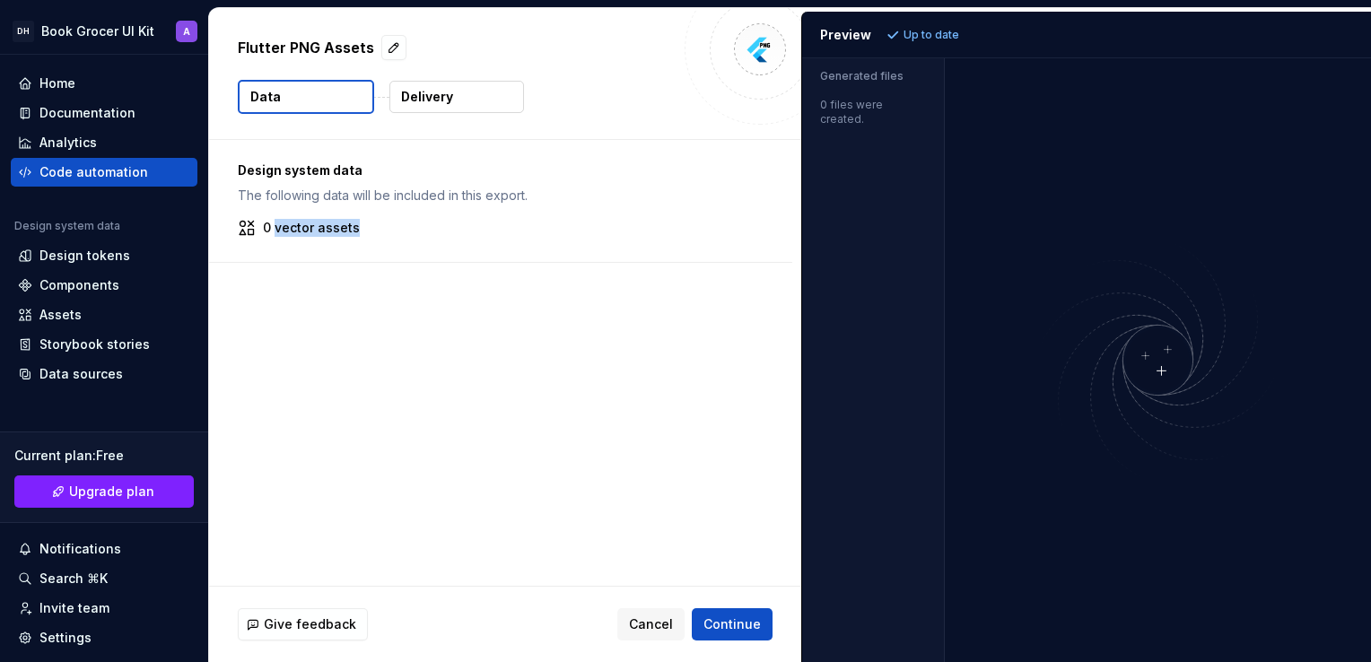
click at [326, 232] on p "0 vector assets" at bounding box center [311, 228] width 97 height 18
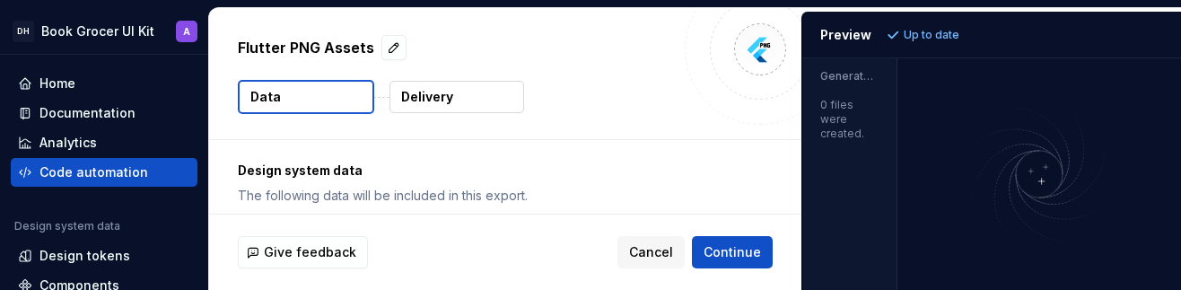
click at [1045, 179] on img at bounding box center [1040, 174] width 285 height 168
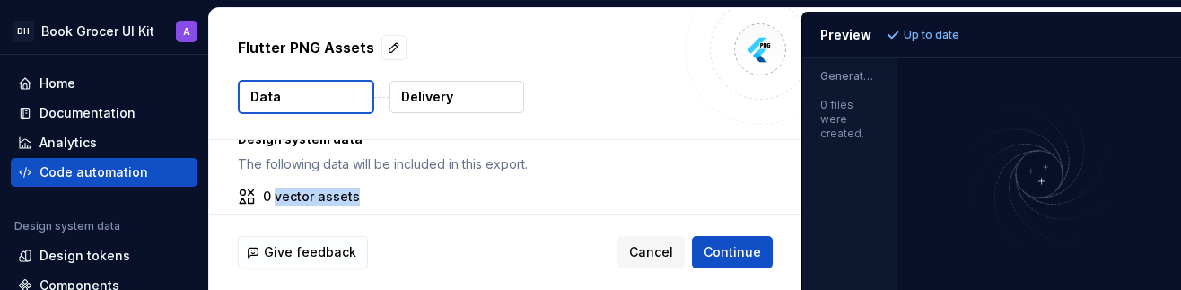
scroll to position [48, 0]
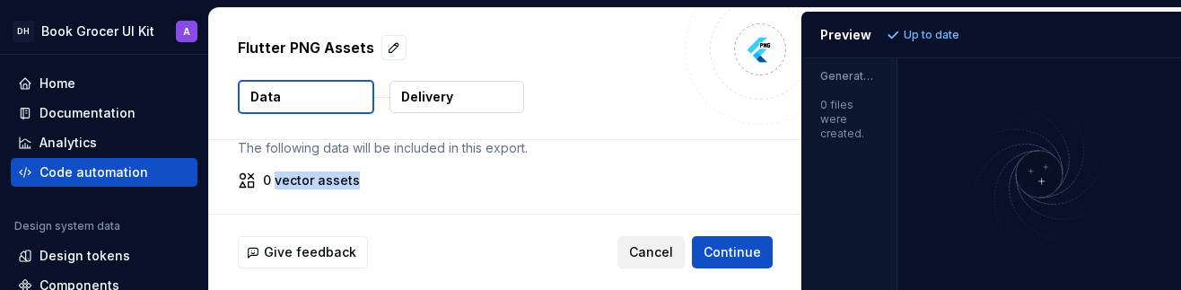
click at [661, 243] on span "Cancel" at bounding box center [651, 252] width 44 height 18
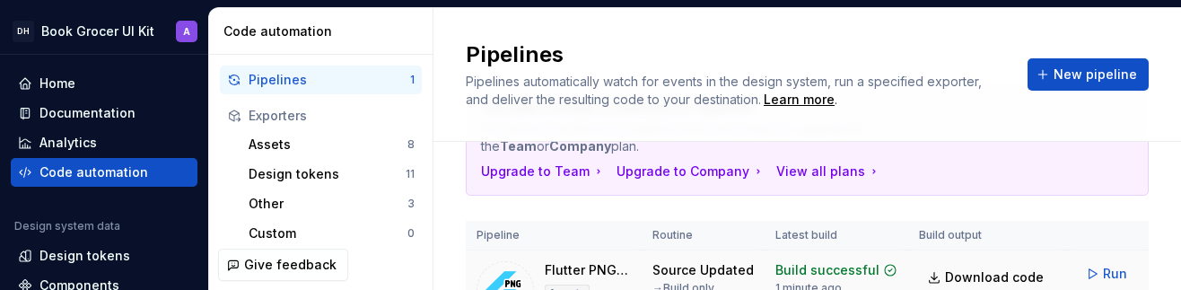
scroll to position [212, 0]
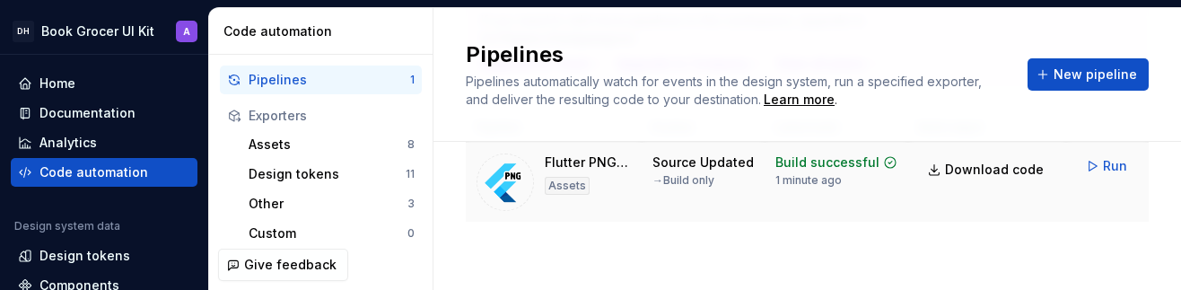
drag, startPoint x: 1071, startPoint y: 167, endPoint x: 795, endPoint y: 161, distance: 275.6
click at [795, 173] on div "1 minute ago" at bounding box center [808, 180] width 66 height 14
click at [807, 176] on td "Build successful 1 minute ago" at bounding box center [837, 183] width 144 height 80
click at [833, 153] on div "Build successful" at bounding box center [827, 162] width 104 height 18
drag, startPoint x: 810, startPoint y: 153, endPoint x: 741, endPoint y: 161, distance: 68.6
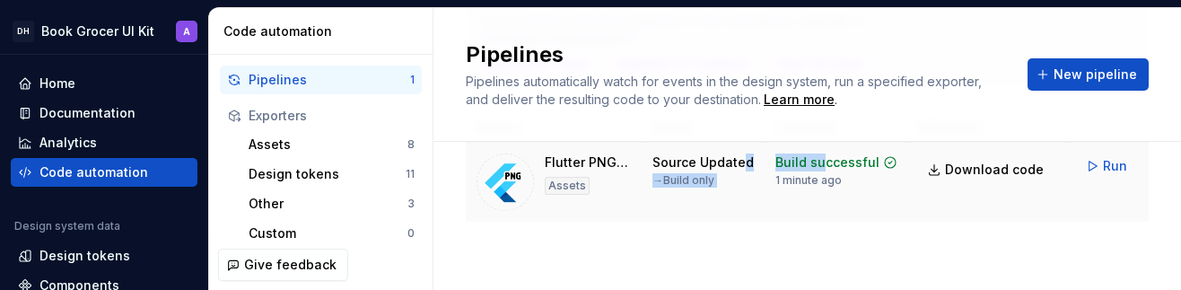
click at [741, 161] on tr "Flutter PNG Assets Assets Source Updated → Build only Build successful 1 minute…" at bounding box center [827, 183] width 723 height 80
drag, startPoint x: 741, startPoint y: 161, endPoint x: 786, endPoint y: 179, distance: 48.3
click at [795, 179] on td "Build successful 1 minute ago" at bounding box center [837, 183] width 144 height 80
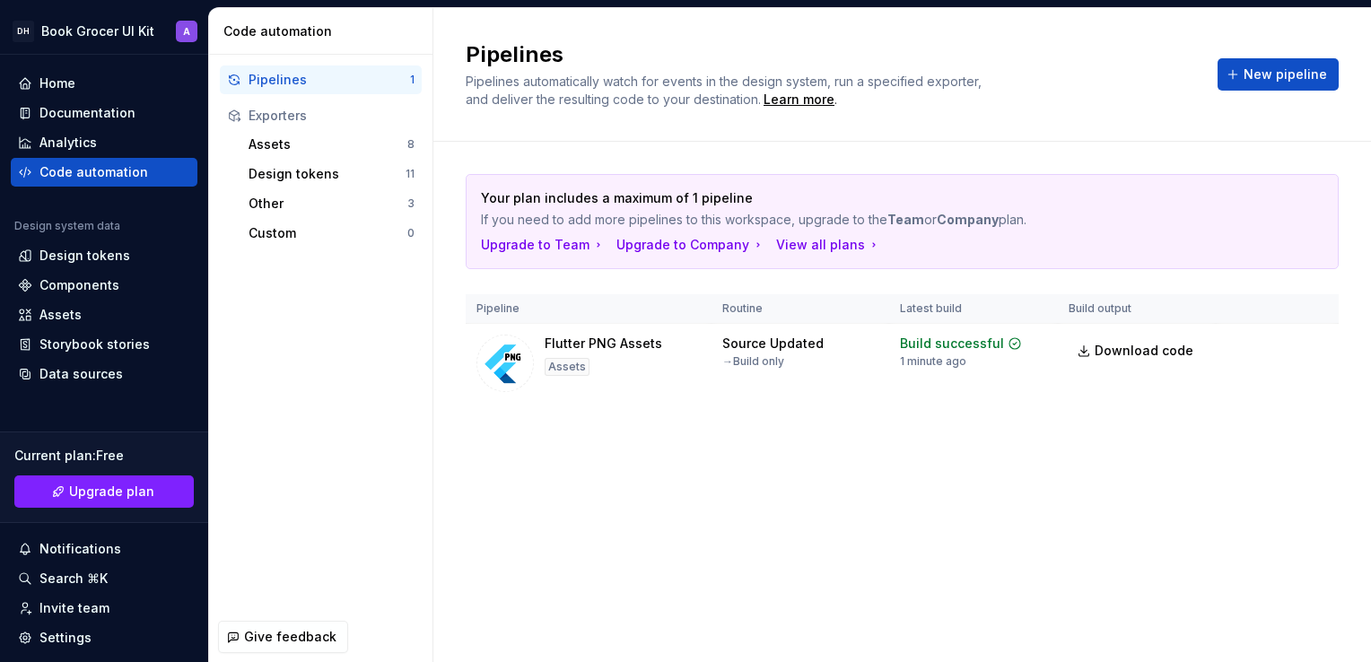
scroll to position [0, 0]
